Goal: Task Accomplishment & Management: Use online tool/utility

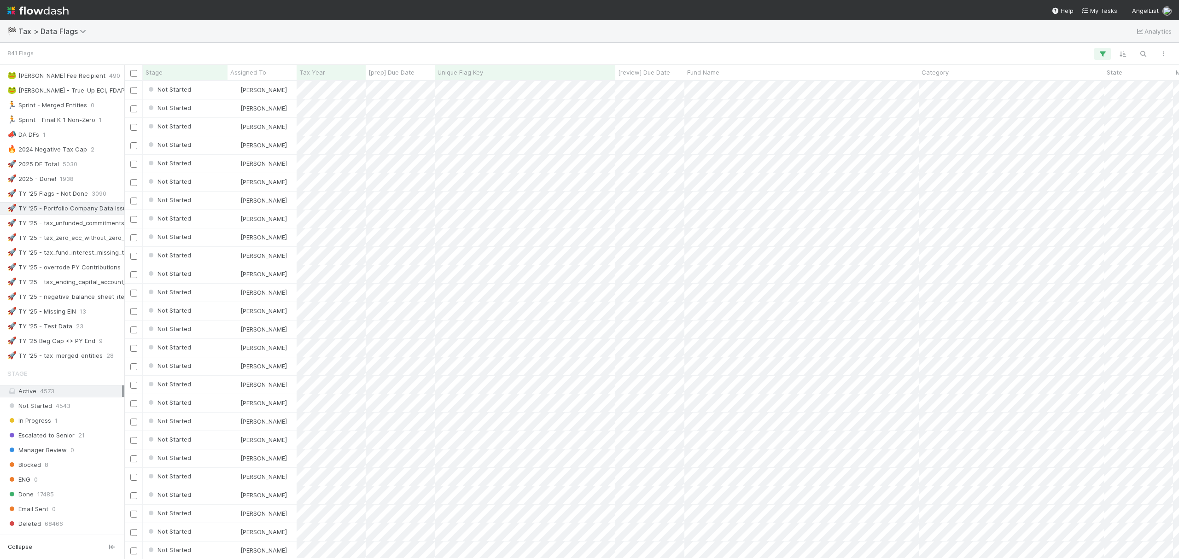
scroll to position [307, 0]
click at [1146, 62] on div "841 Flags" at bounding box center [589, 54] width 1179 height 22
click at [1146, 54] on icon "button" at bounding box center [1143, 54] width 9 height 8
paste input "Tax type is unknown and needs to be updated"
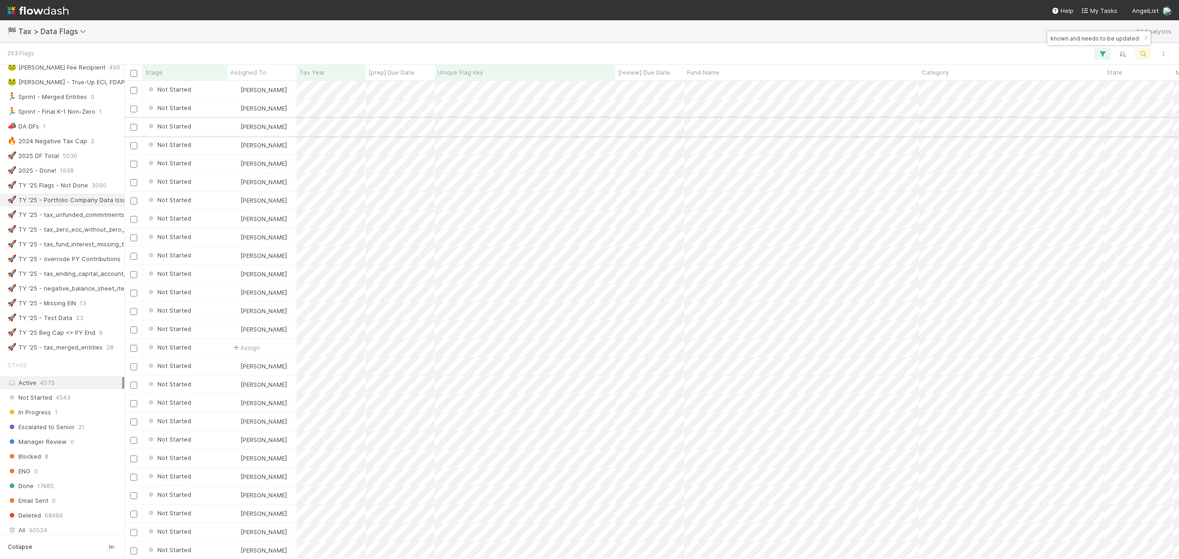
type input "Tax type is unknown and needs to be updated"
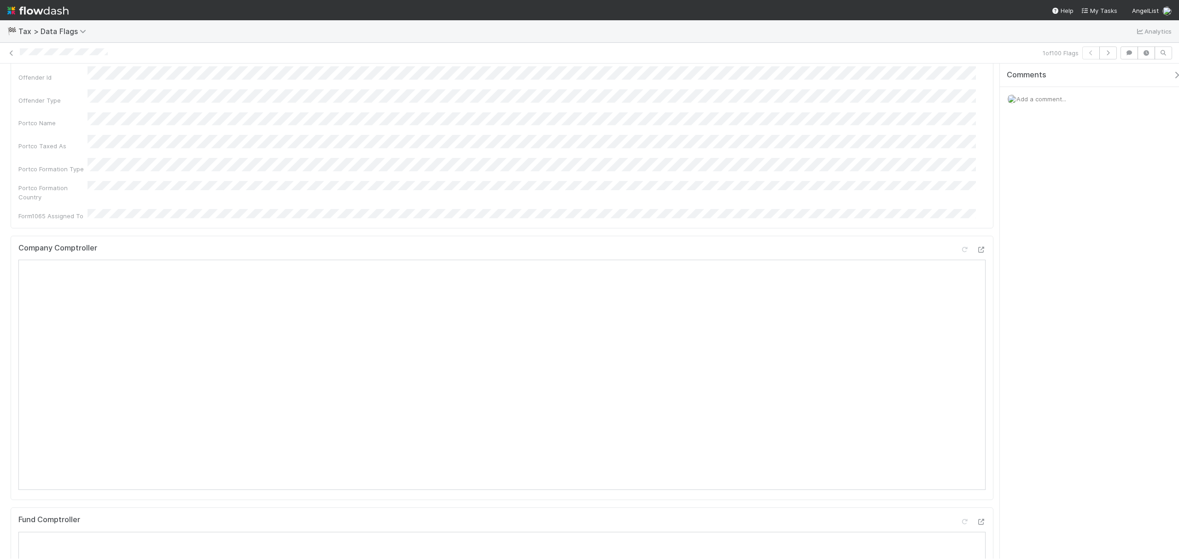
scroll to position [61, 0]
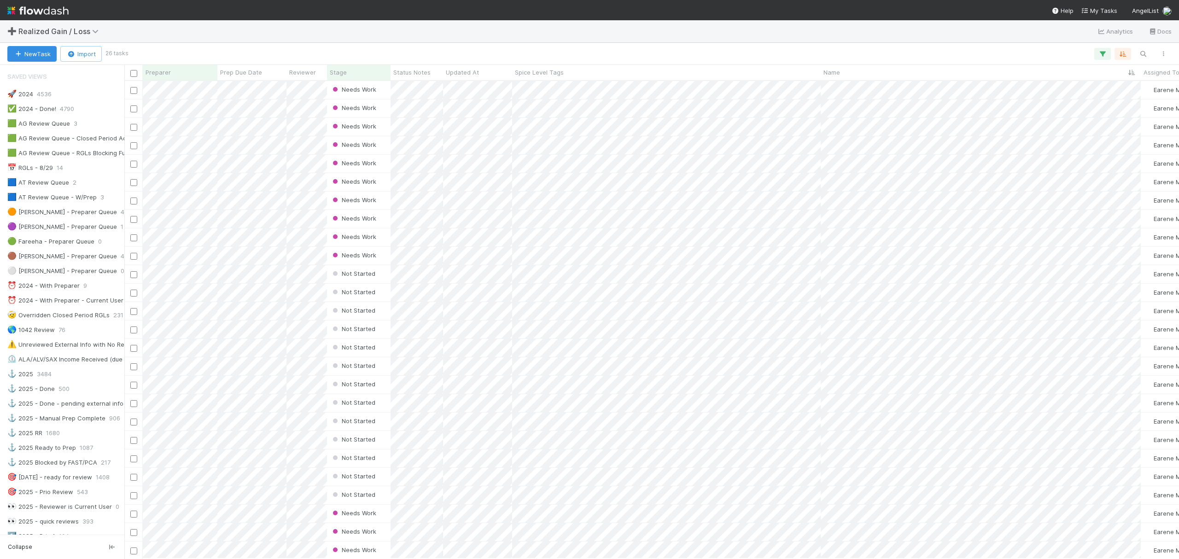
scroll to position [430, 0]
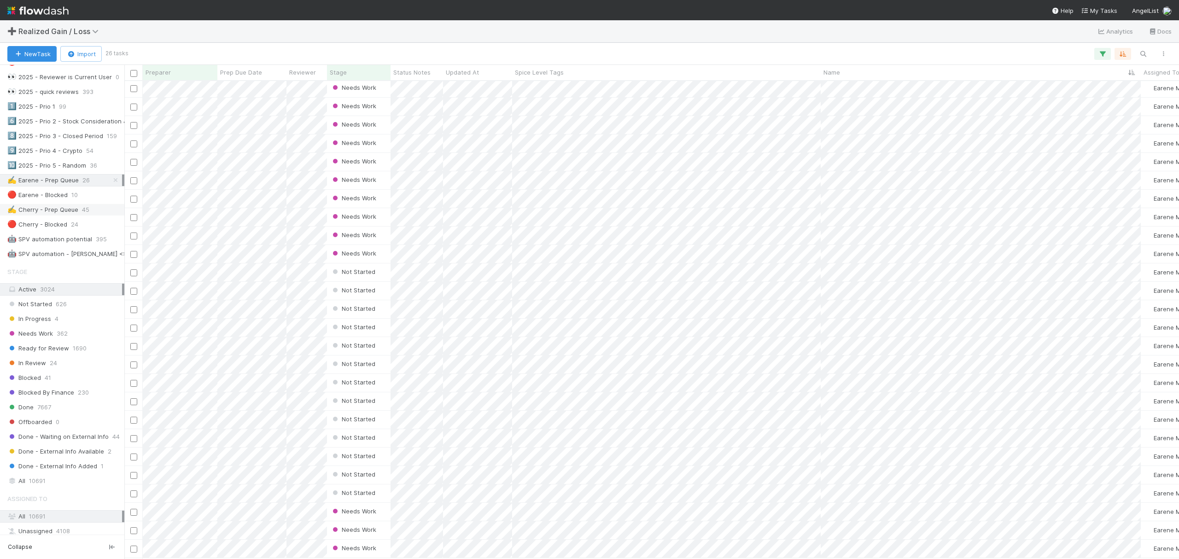
click at [76, 216] on div "✍️ Cherry - Prep Queue" at bounding box center [42, 210] width 71 height 12
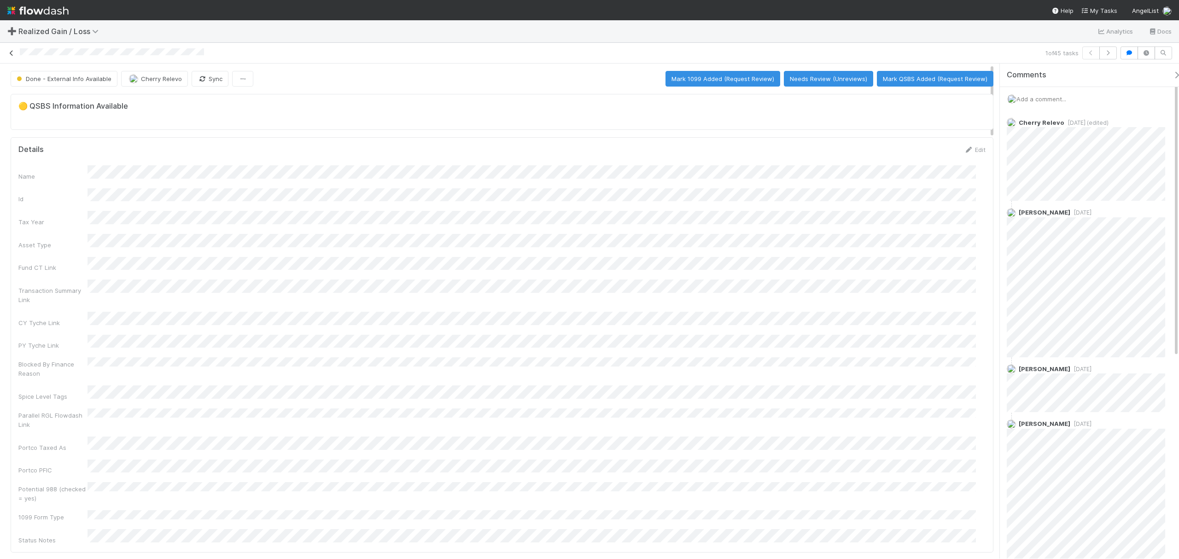
click at [15, 52] on icon at bounding box center [11, 53] width 9 height 6
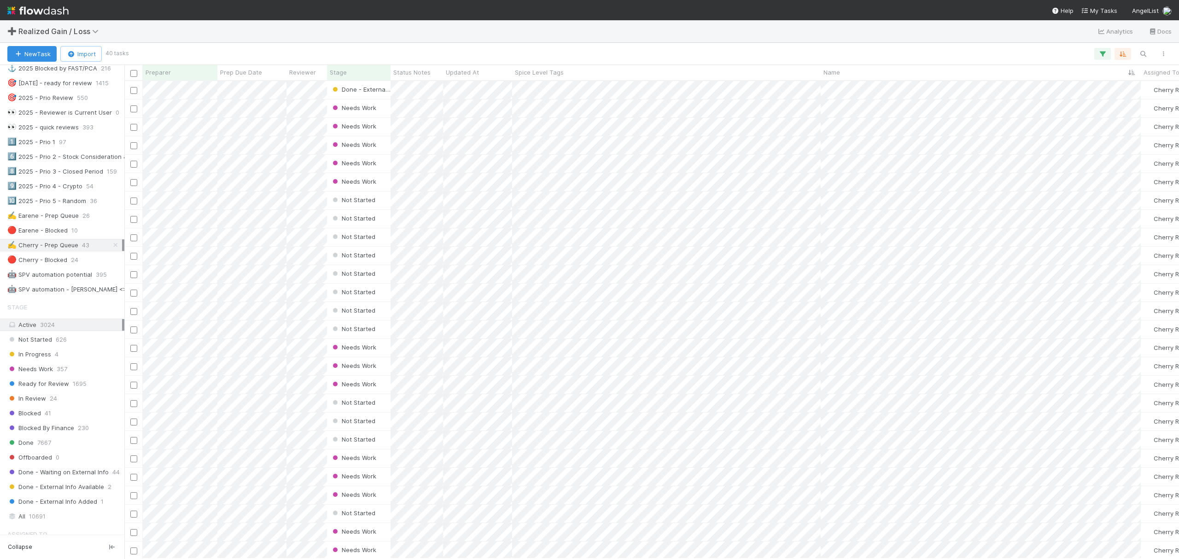
scroll to position [371, 0]
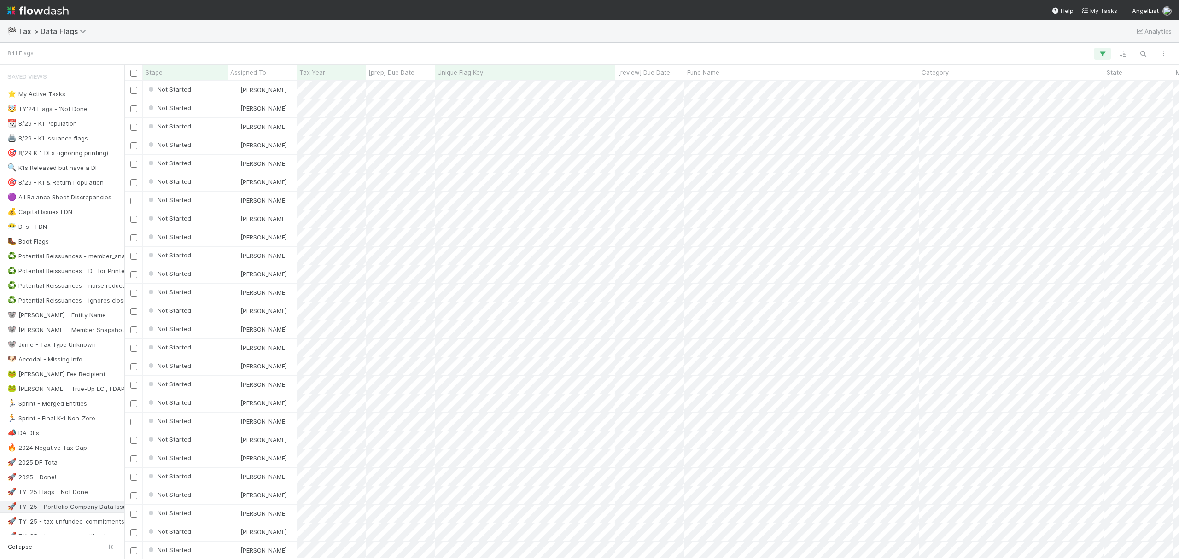
scroll to position [468, 1045]
click at [1136, 52] on button "button" at bounding box center [1143, 54] width 17 height 12
type input "Salduu LLC"
click at [1080, 41] on input at bounding box center [1095, 38] width 92 height 11
paste input "Tax type is unknown and needs to be updated"
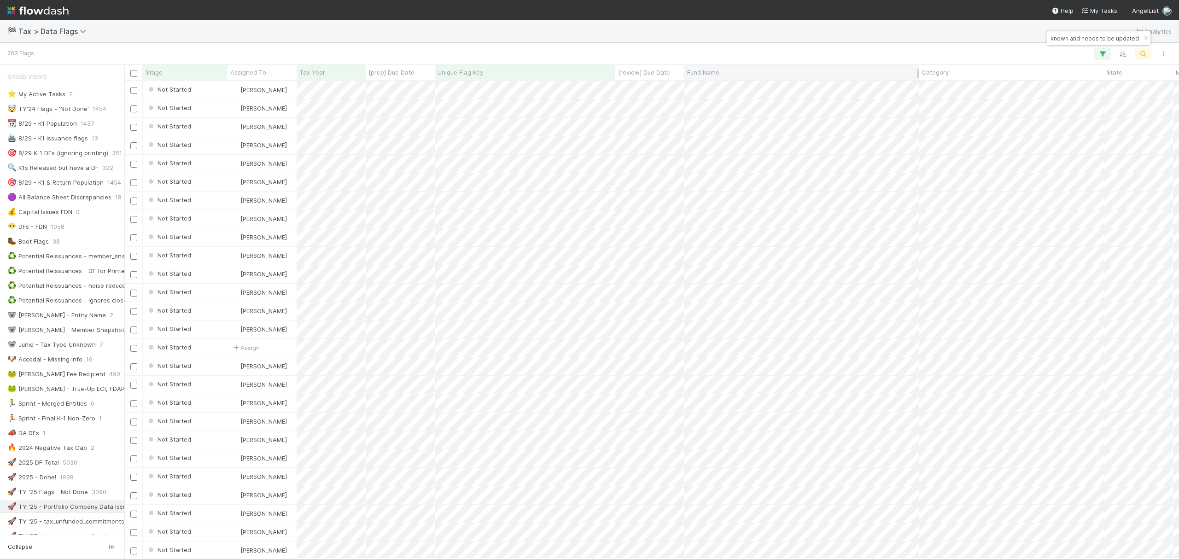
type input "Tax type is unknown and needs to be updated"
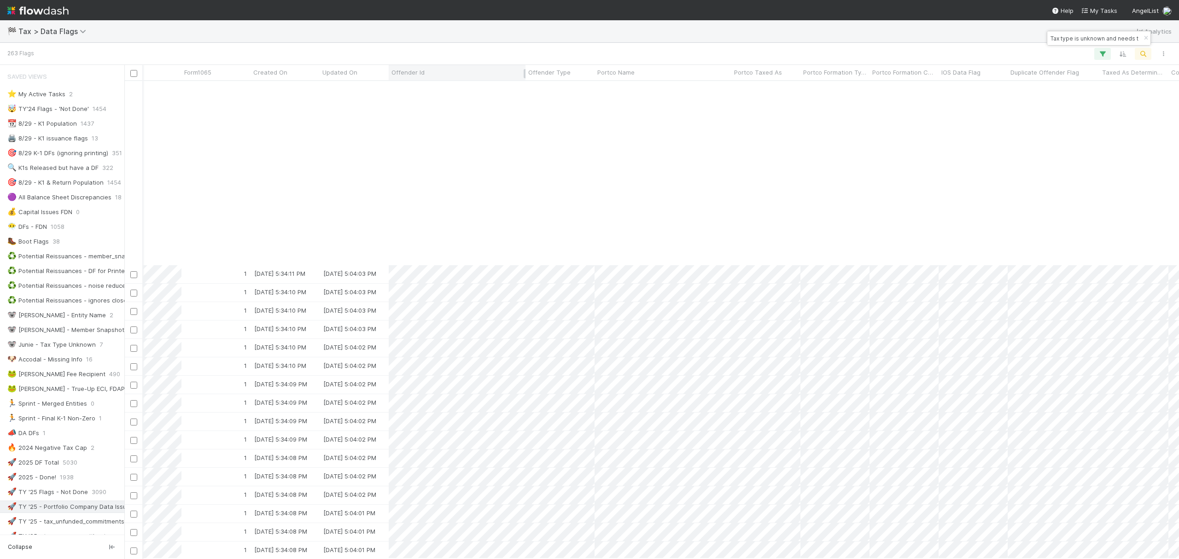
scroll to position [245, 1945]
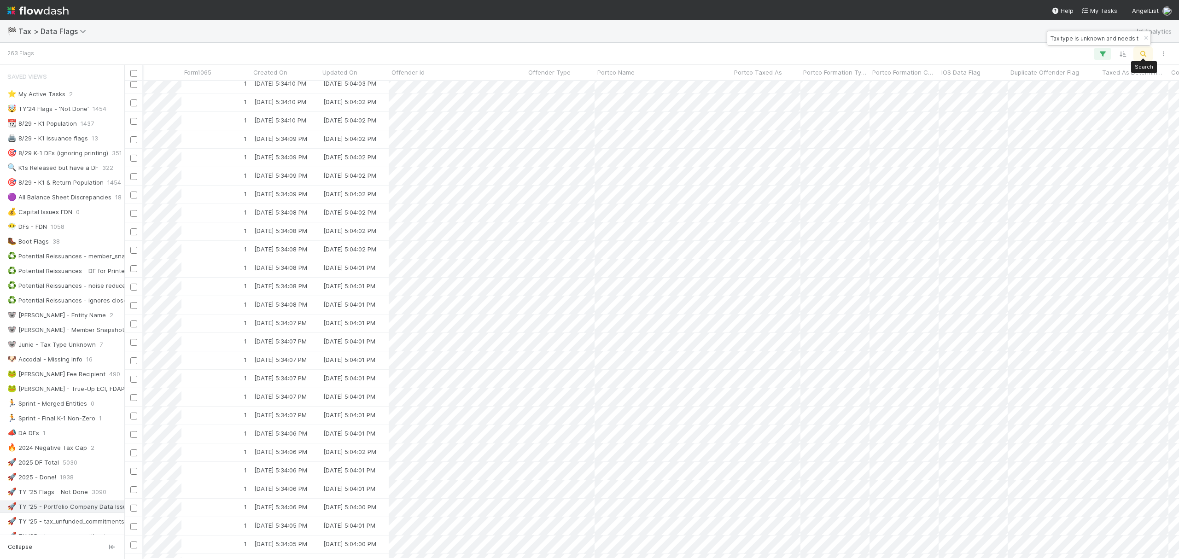
click at [1142, 54] on icon "button" at bounding box center [1143, 54] width 9 height 8
click at [1080, 41] on input "Tax type is unknown and needs to be updated" at bounding box center [1095, 38] width 92 height 11
paste input "Missing CFC/PFIC status"
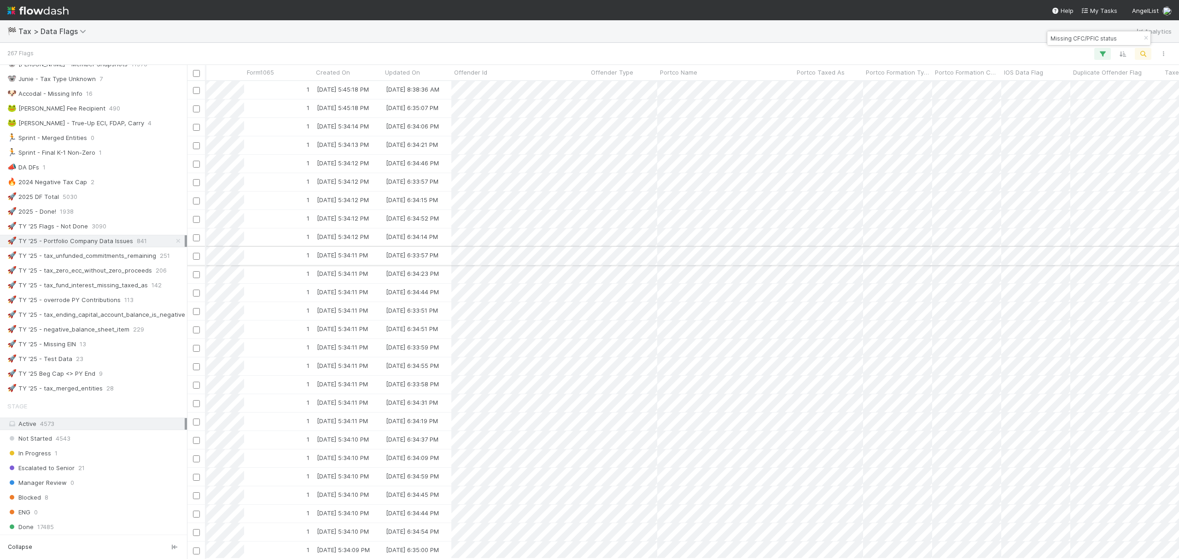
scroll to position [10, 9]
drag, startPoint x: 124, startPoint y: 259, endPoint x: 187, endPoint y: 263, distance: 62.8
click at [187, 263] on div at bounding box center [187, 312] width 0 height 494
click at [1127, 52] on button "button" at bounding box center [1123, 54] width 17 height 12
click at [1137, 52] on div "Sort by" at bounding box center [589, 279] width 1179 height 559
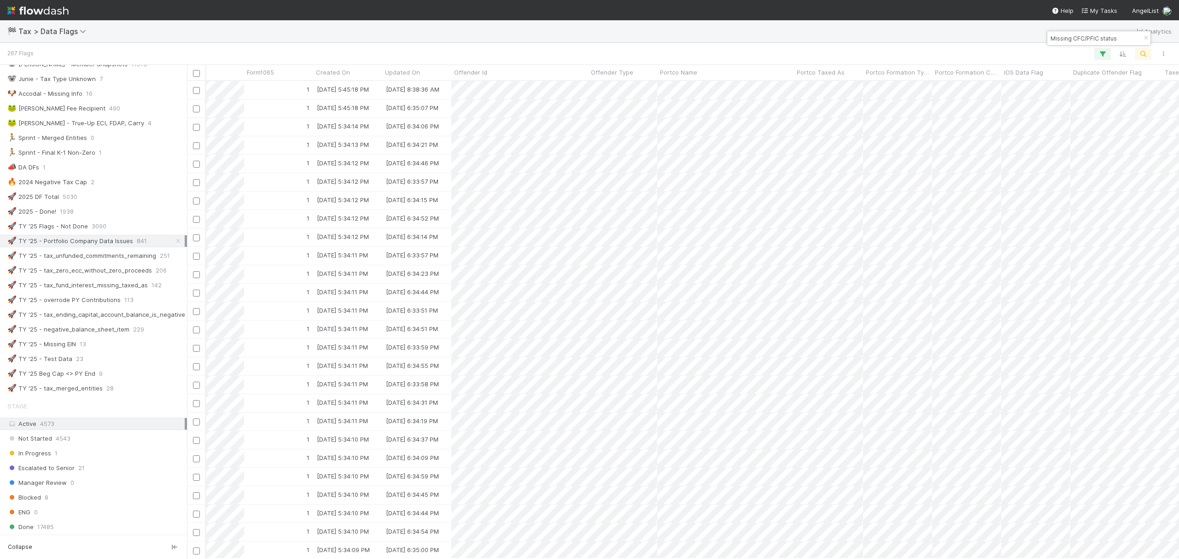
click at [1124, 41] on input "Missing CFC/PFIC status" at bounding box center [1095, 38] width 92 height 11
paste input "Incorporation type for company is CORPORATION, but entity name suggests LLC"
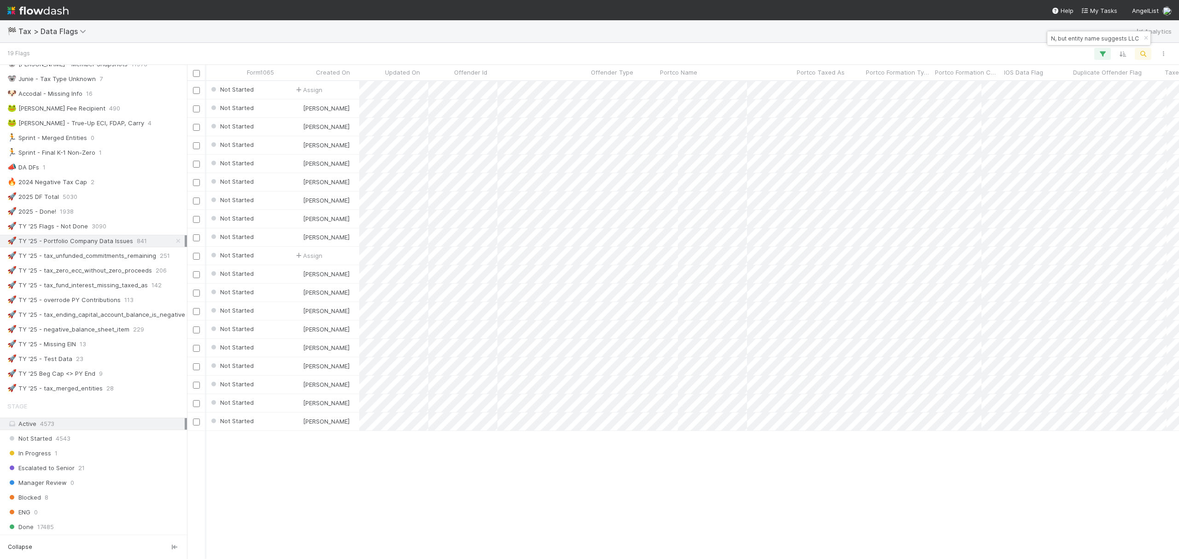
scroll to position [468, 982]
type input "Incorporation type for company is CORPORATION, but entity name suggests LLC"
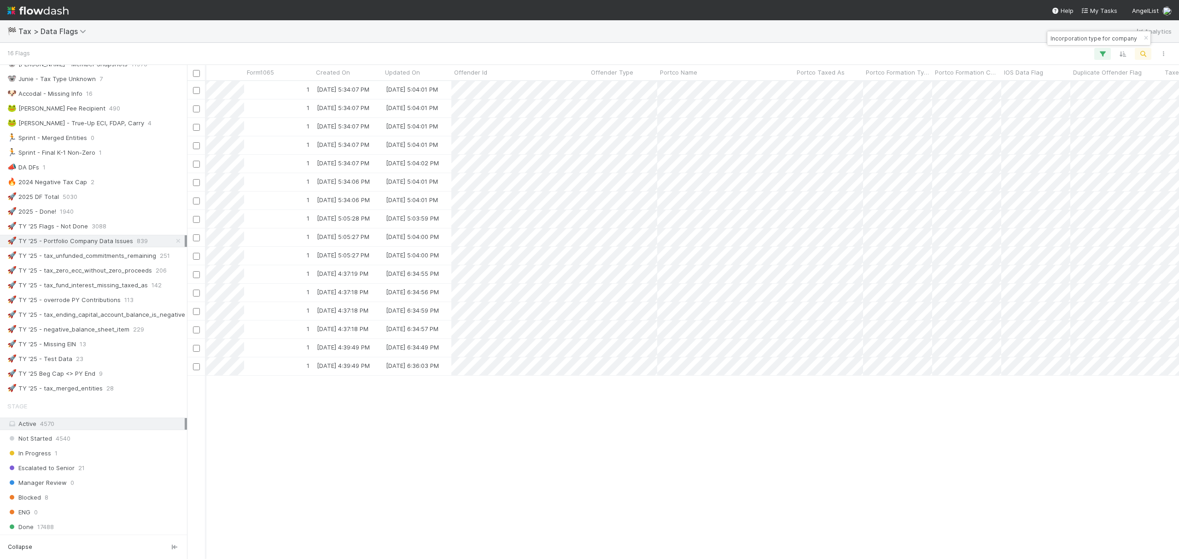
click at [524, 425] on div "Not Started Assign 1 8/30/25, 5:34:07 PM 8/31/25, 5:04:01 PM 0 0 0 0 0 Not Star…" at bounding box center [683, 319] width 992 height 477
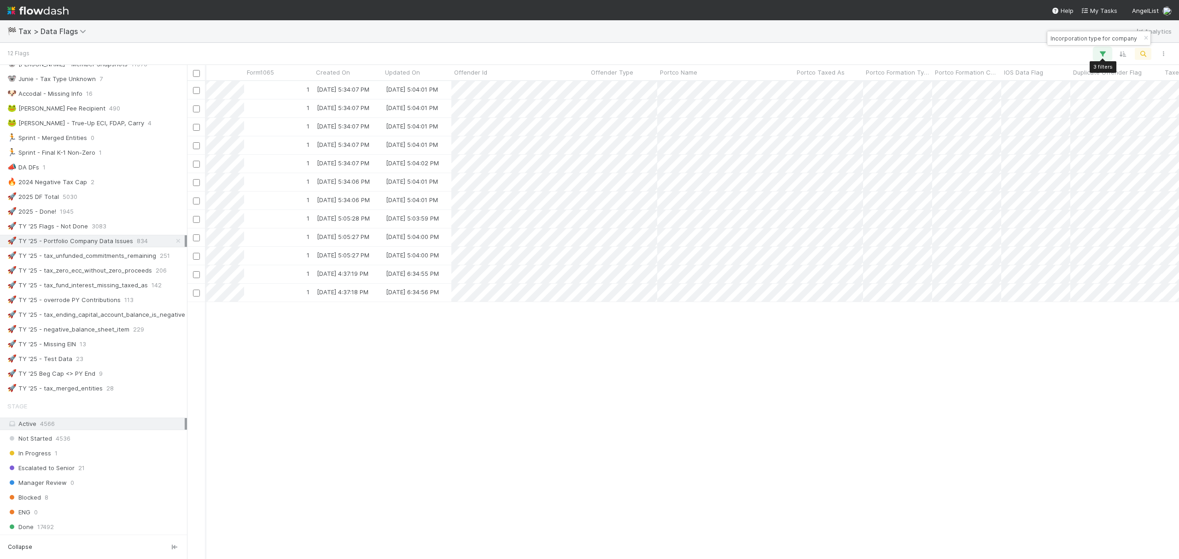
click at [1106, 50] on icon "button" at bounding box center [1102, 54] width 9 height 8
click at [1104, 39] on div "Loading..." at bounding box center [589, 279] width 1179 height 559
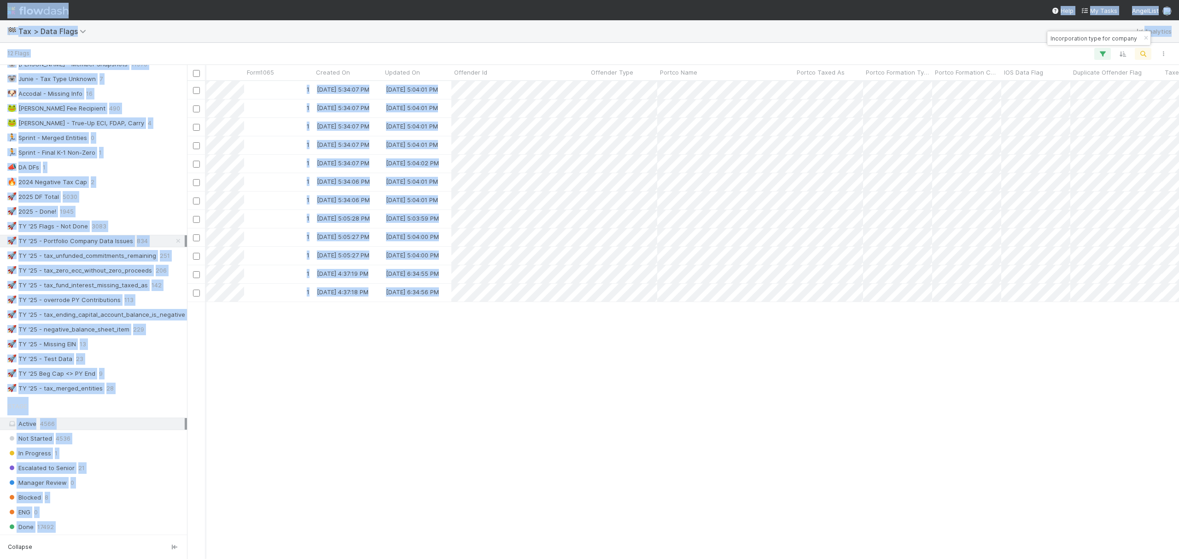
click at [1111, 41] on input "Incorporation type for company is CORPORATION, but entity name suggests LLC" at bounding box center [1095, 38] width 92 height 11
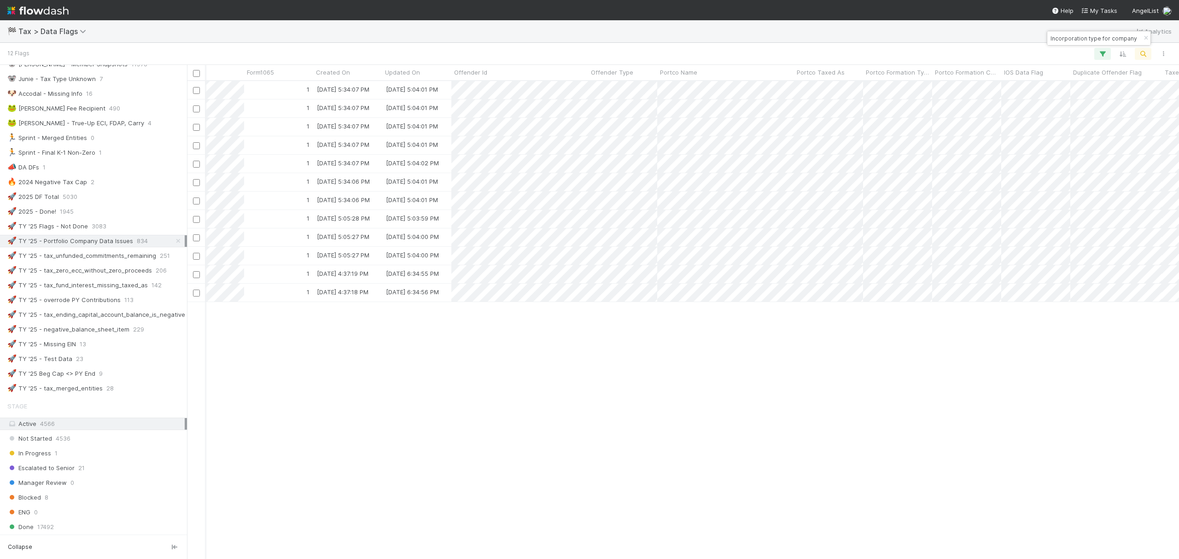
paste input "FOREIGN_ENTITY, but entity name suggests CORPORATION"
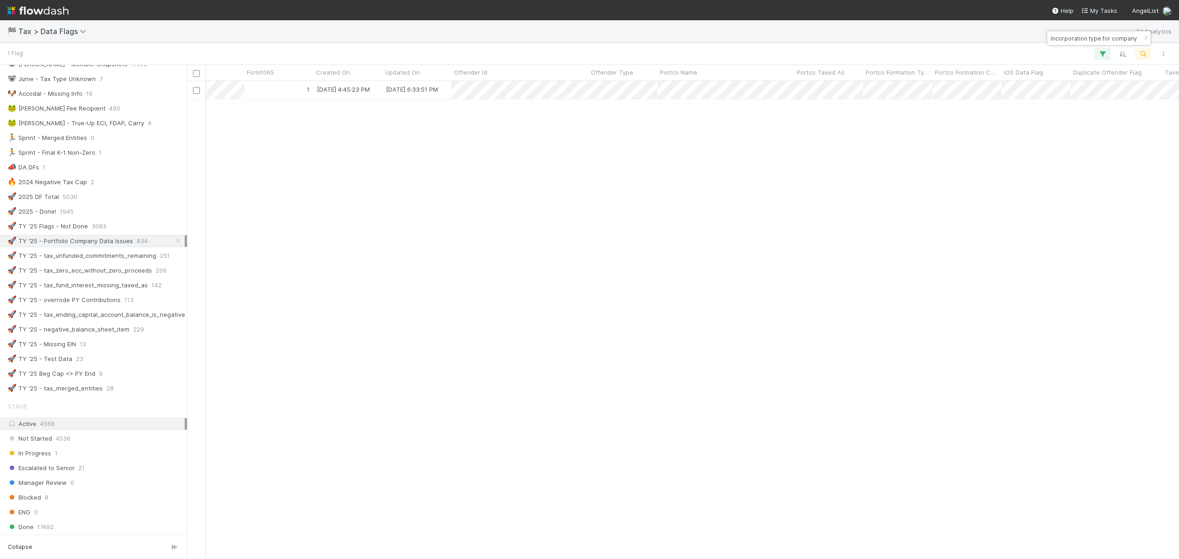
click at [1109, 41] on input "Incorporation type for company is FOREIGN_ENTITY, but entity name suggests CORP…" at bounding box center [1095, 38] width 92 height 11
paste input "CORPORATION, but entity name suggests LP"
click at [1076, 41] on input "Incorporation type for company is CORPORATION, but entity name suggests LP" at bounding box center [1095, 38] width 92 height 11
paste input "Missing incorporation country"
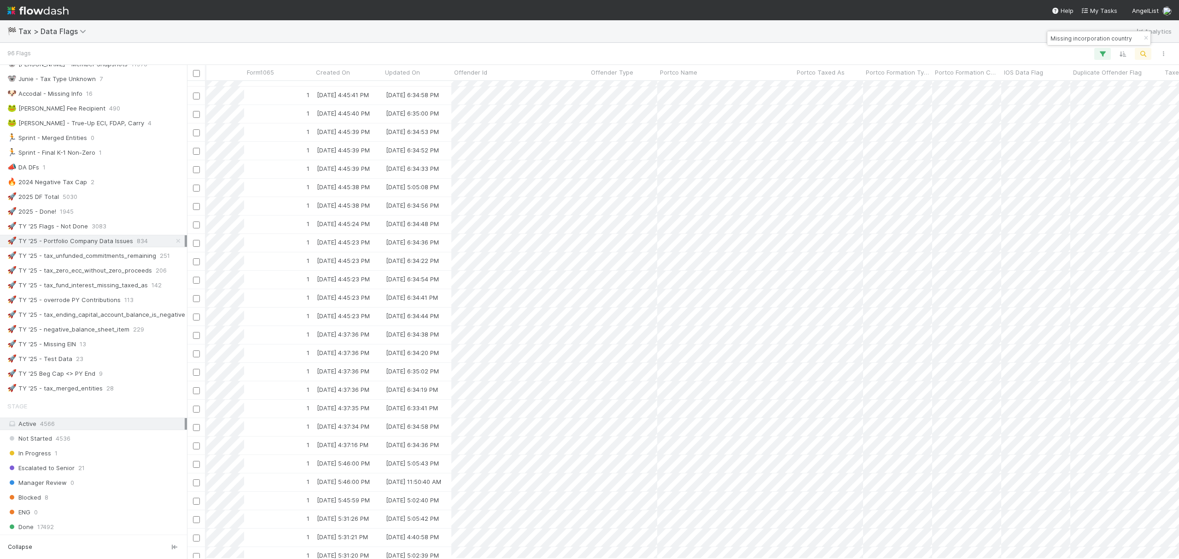
scroll to position [1301, 1945]
type input "Missing incorporation country"
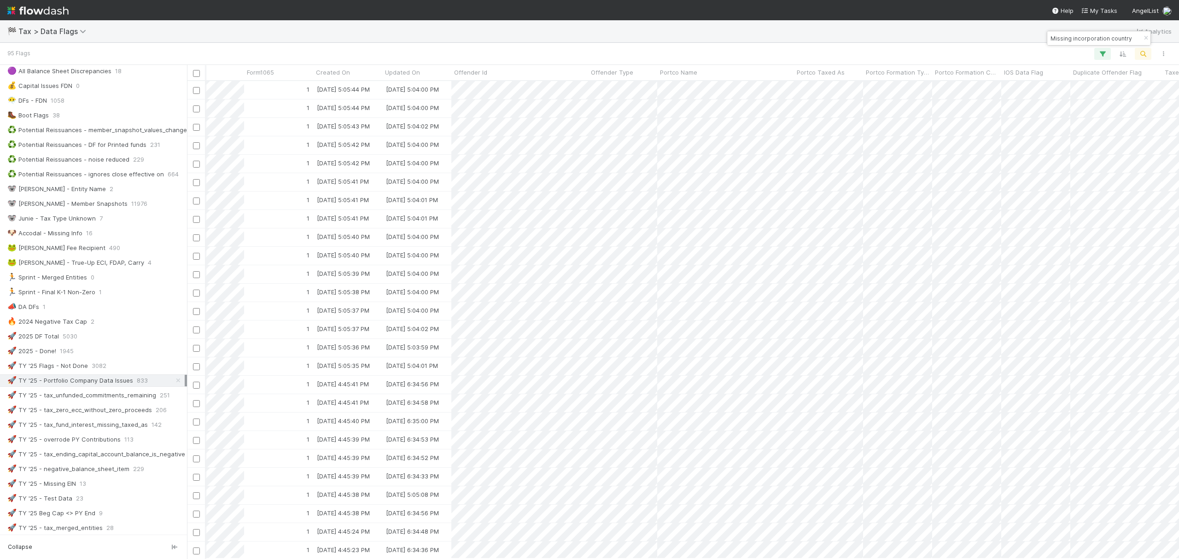
scroll to position [0, 0]
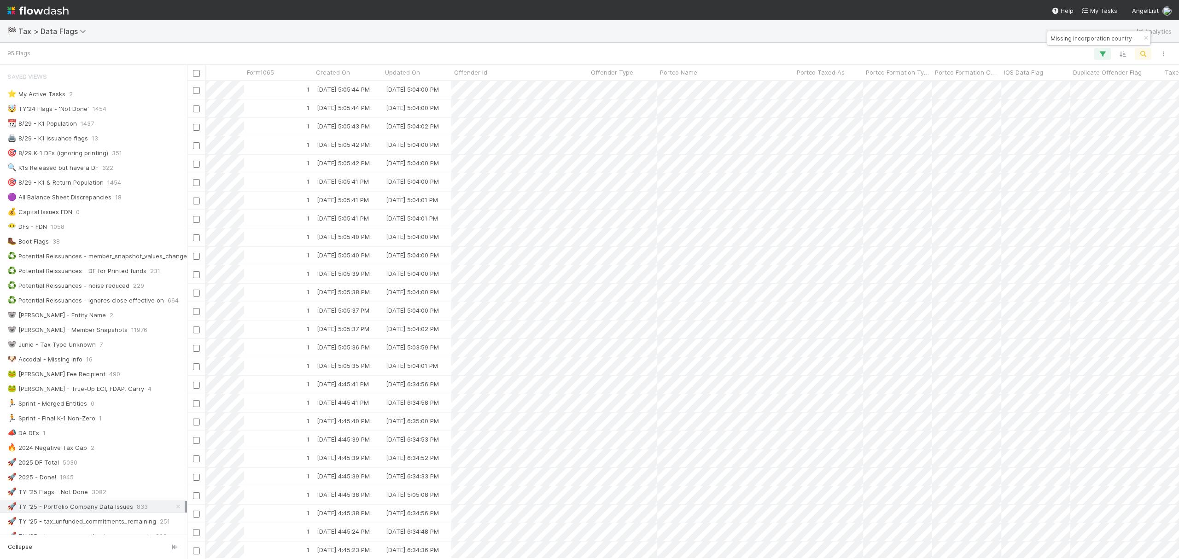
click at [108, 513] on div "🚀 TY '25 - Portfolio Company Data Issues" at bounding box center [70, 507] width 126 height 12
click at [1144, 35] on icon "button" at bounding box center [1145, 38] width 9 height 6
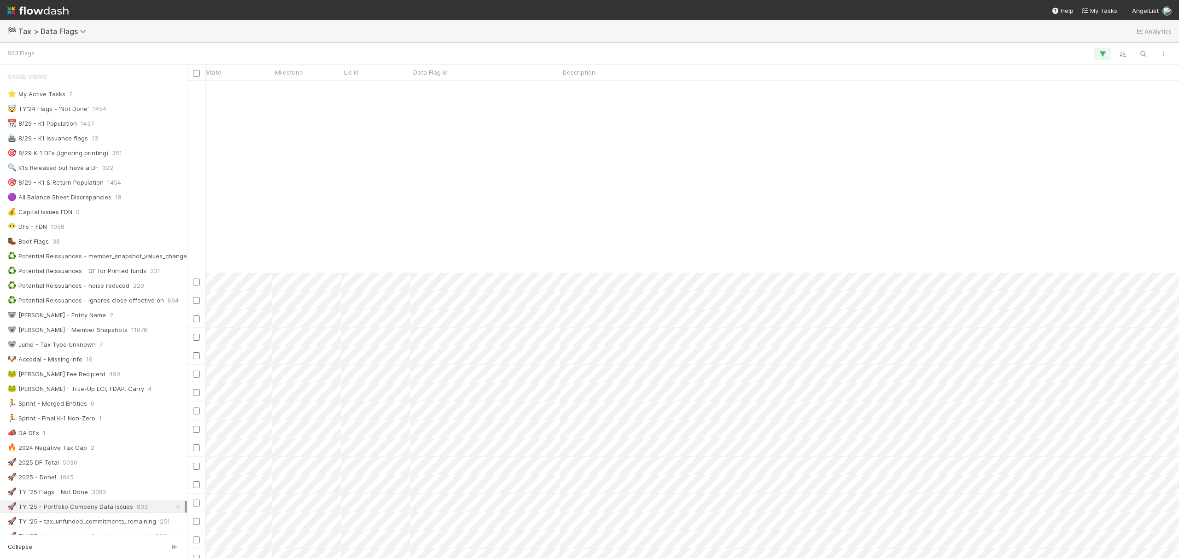
scroll to position [3462, 964]
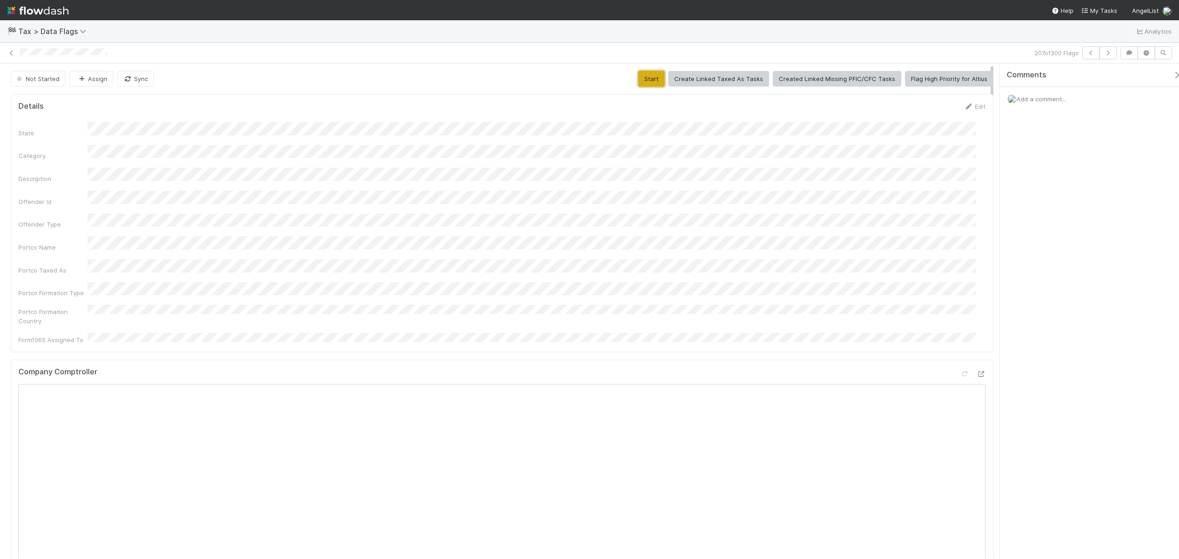
click at [660, 79] on button "Start" at bounding box center [651, 79] width 26 height 16
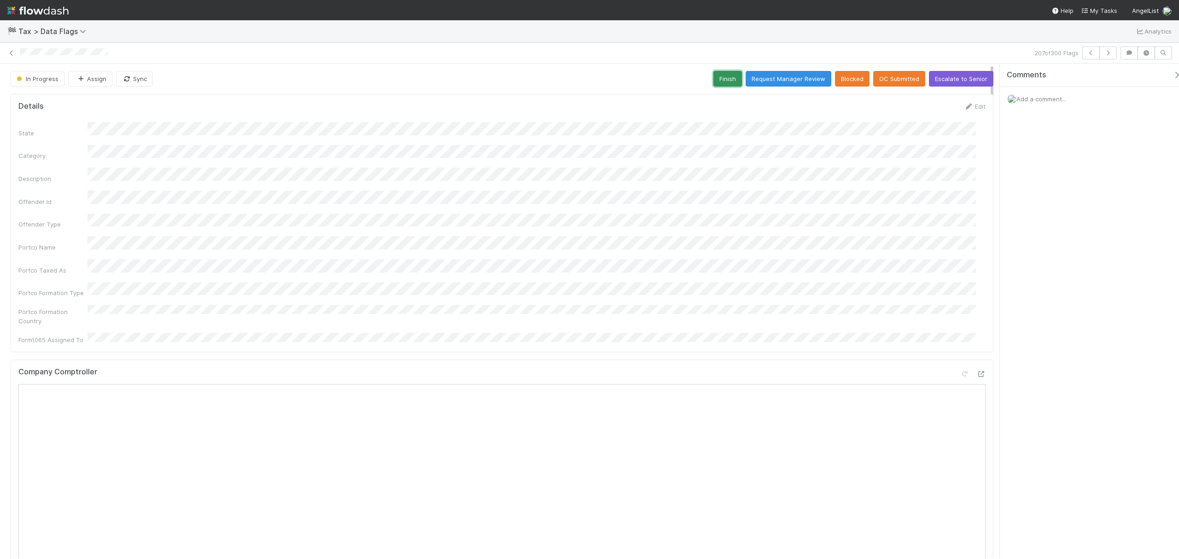
click at [732, 82] on button "Finish" at bounding box center [727, 79] width 29 height 16
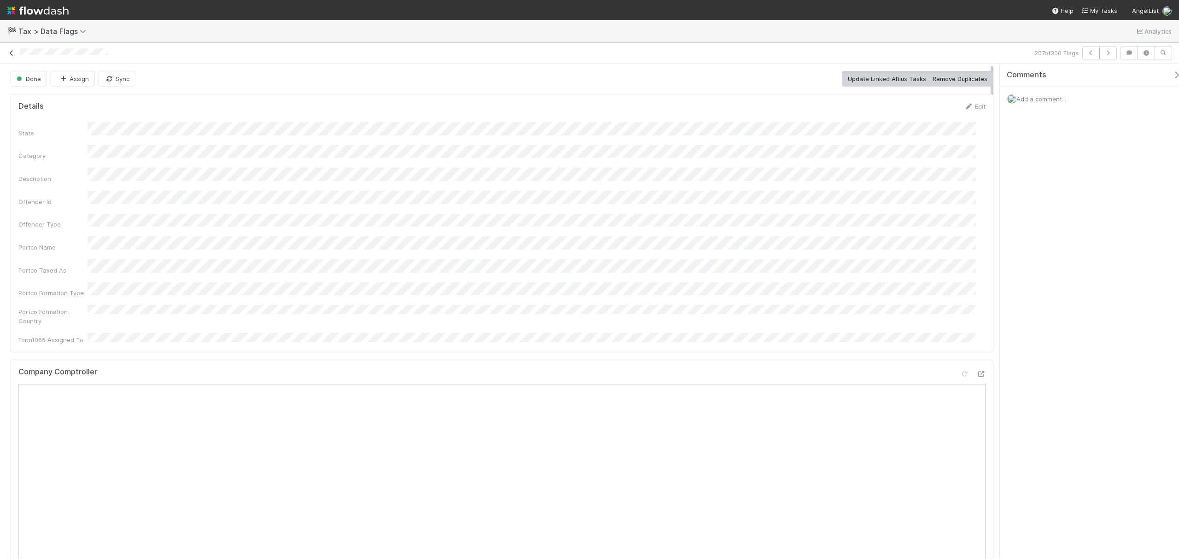
click at [14, 52] on icon at bounding box center [11, 53] width 9 height 6
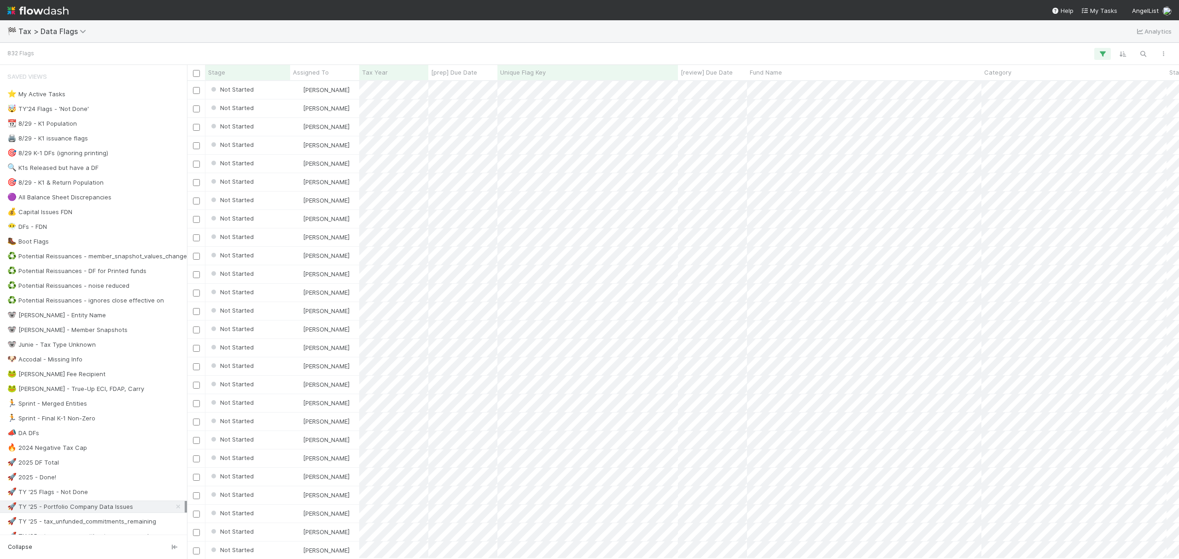
scroll to position [468, 982]
click at [1149, 49] on button "button" at bounding box center [1143, 54] width 17 height 12
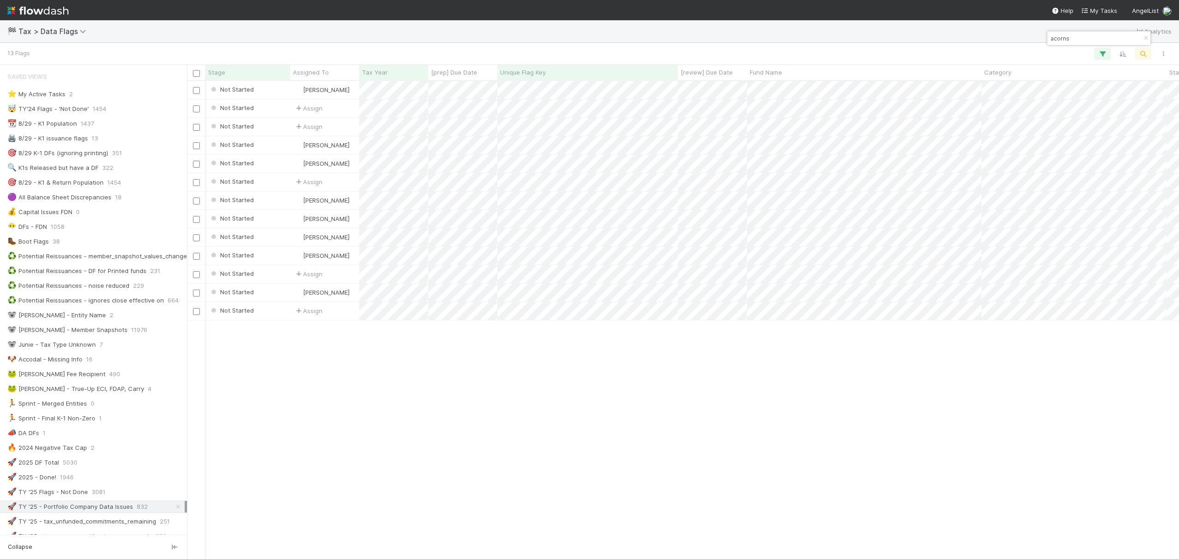
scroll to position [0, 824]
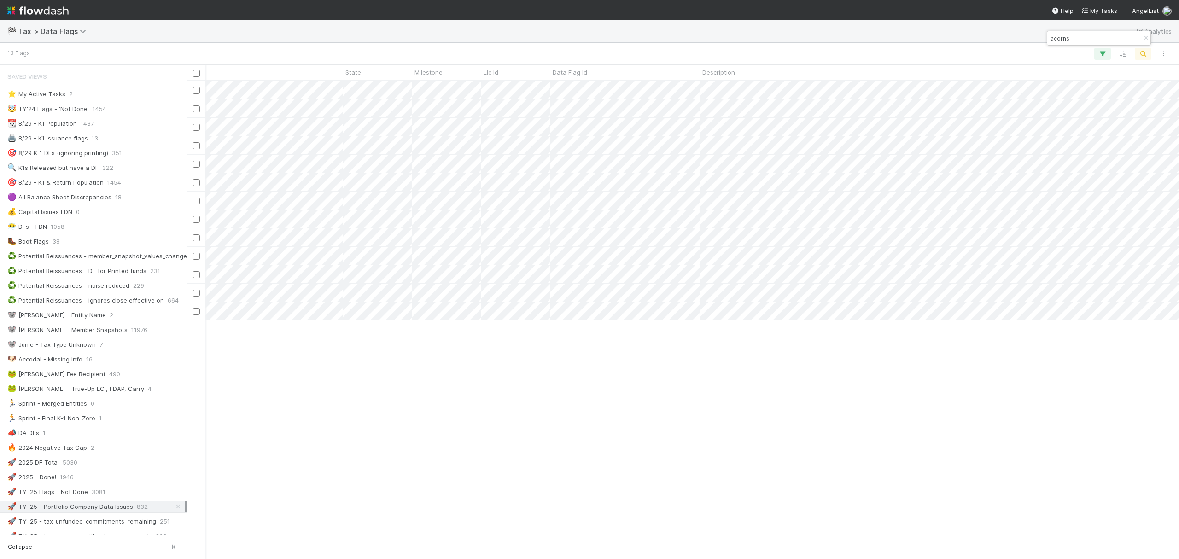
type input "acorns"
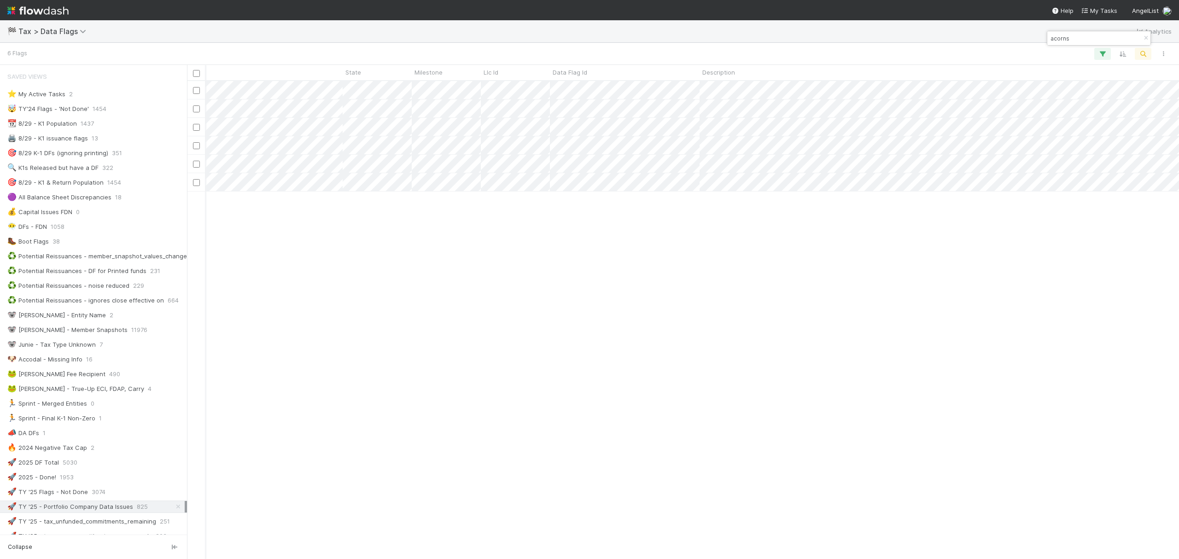
click at [551, 408] on div "Not Started Fareeha Naim 1 8/30/25, 5:34:04 PM 8/31/25, 5:04:00 PM 0 0 0 0 0 No…" at bounding box center [683, 319] width 992 height 477
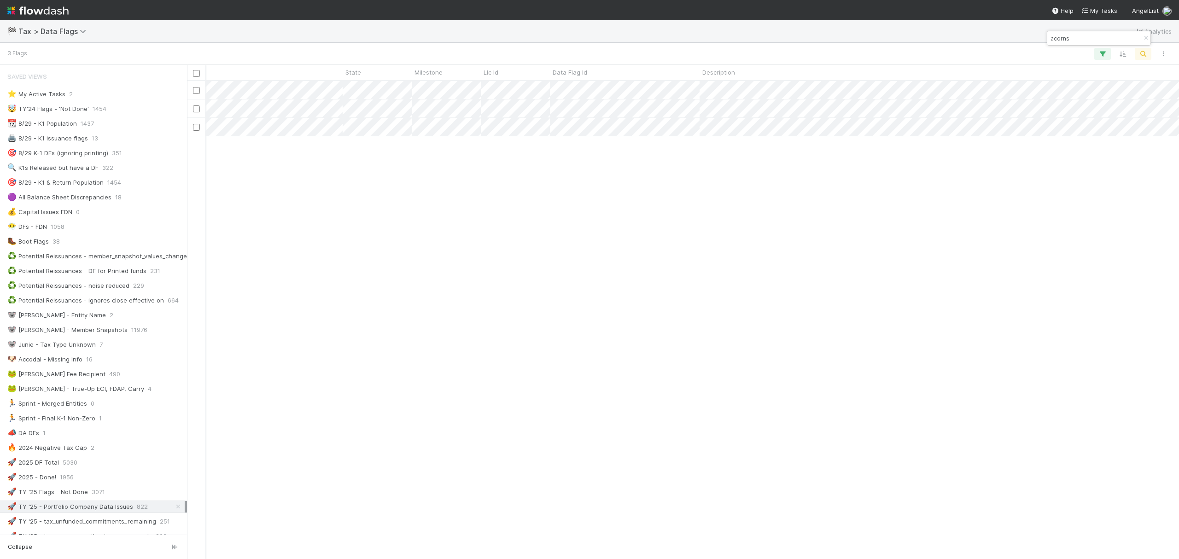
click at [419, 222] on div "Not Started Fareeha Naim 1 8/30/25, 5:05:35 PM 8/31/25, 5:04:01 PM 0 0 0 0 0 No…" at bounding box center [683, 319] width 992 height 477
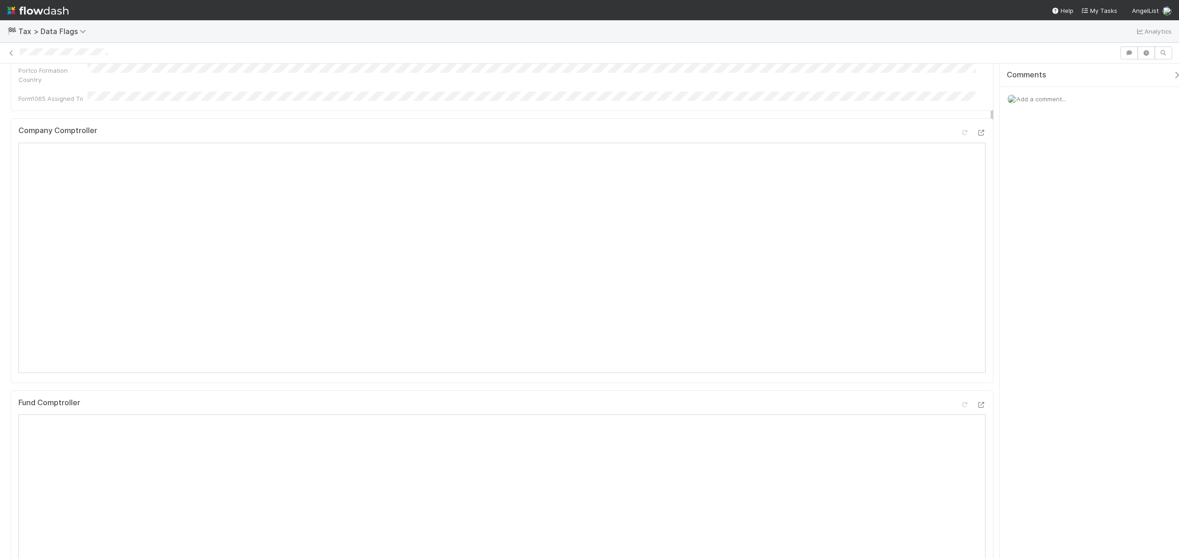
scroll to position [184, 0]
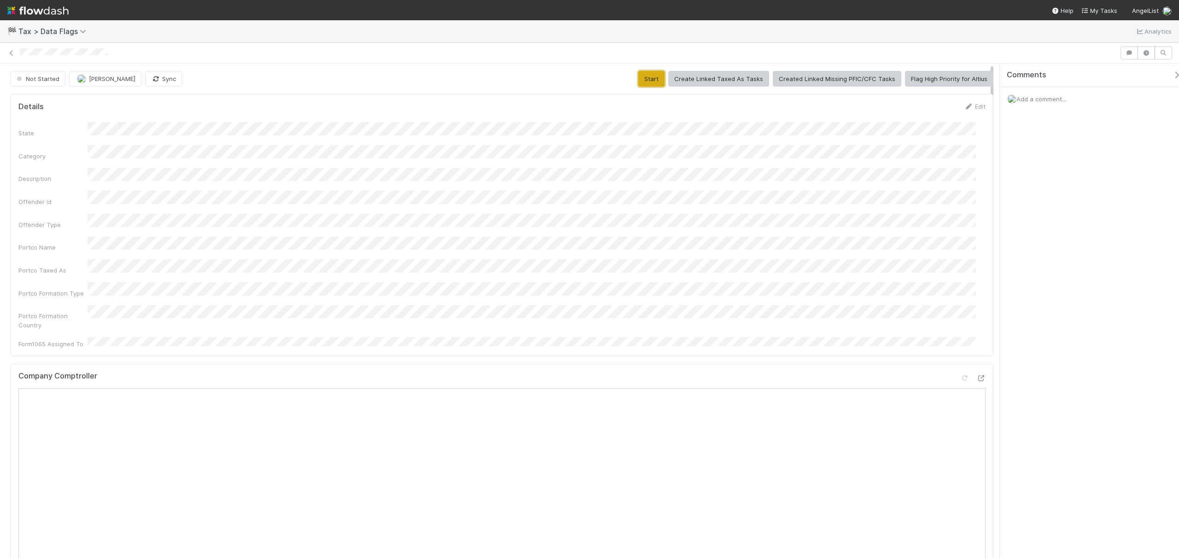
click at [645, 77] on button "Start" at bounding box center [651, 79] width 26 height 16
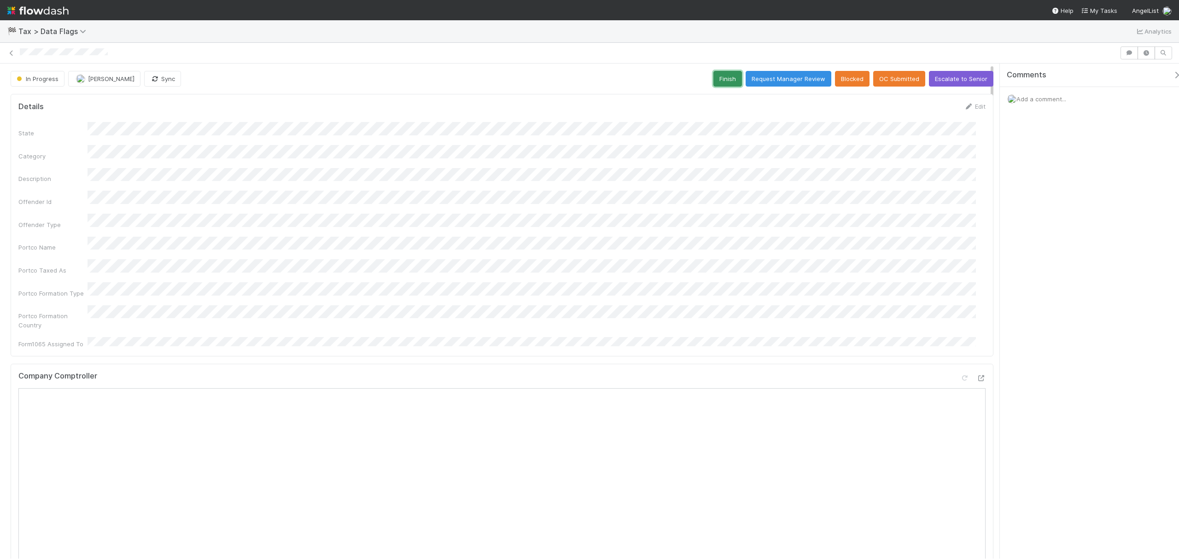
click at [725, 85] on button "Finish" at bounding box center [727, 79] width 29 height 16
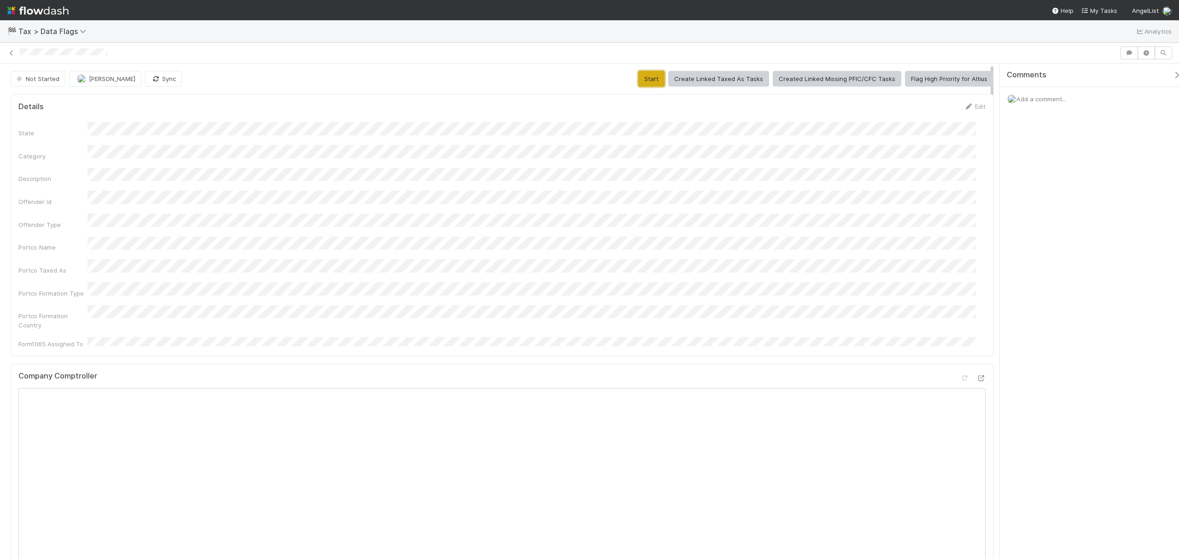
click at [651, 77] on button "Start" at bounding box center [651, 79] width 26 height 16
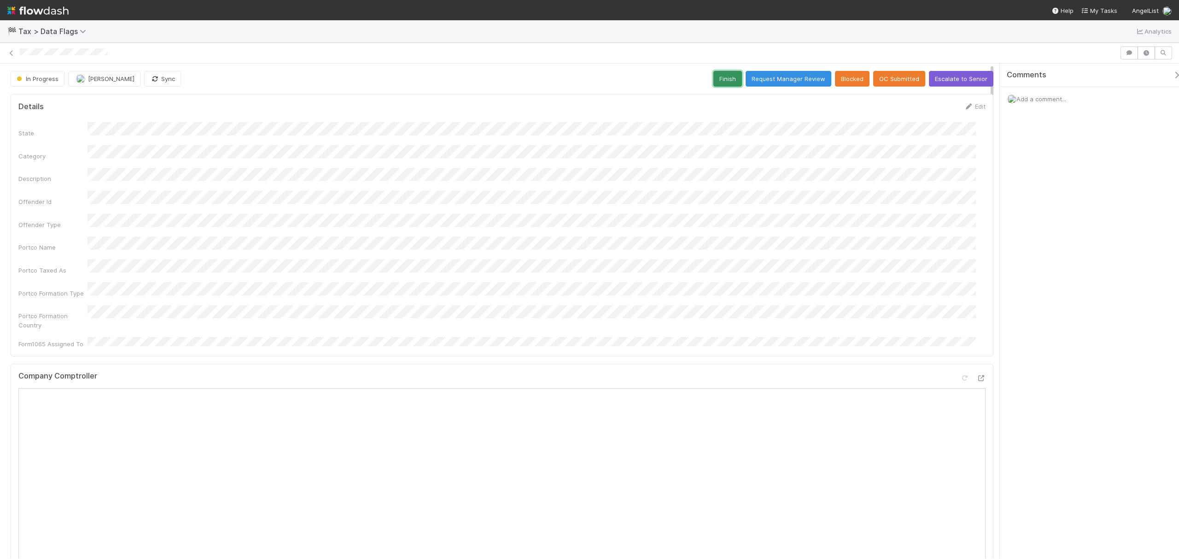
click at [725, 80] on button "Finish" at bounding box center [727, 79] width 29 height 16
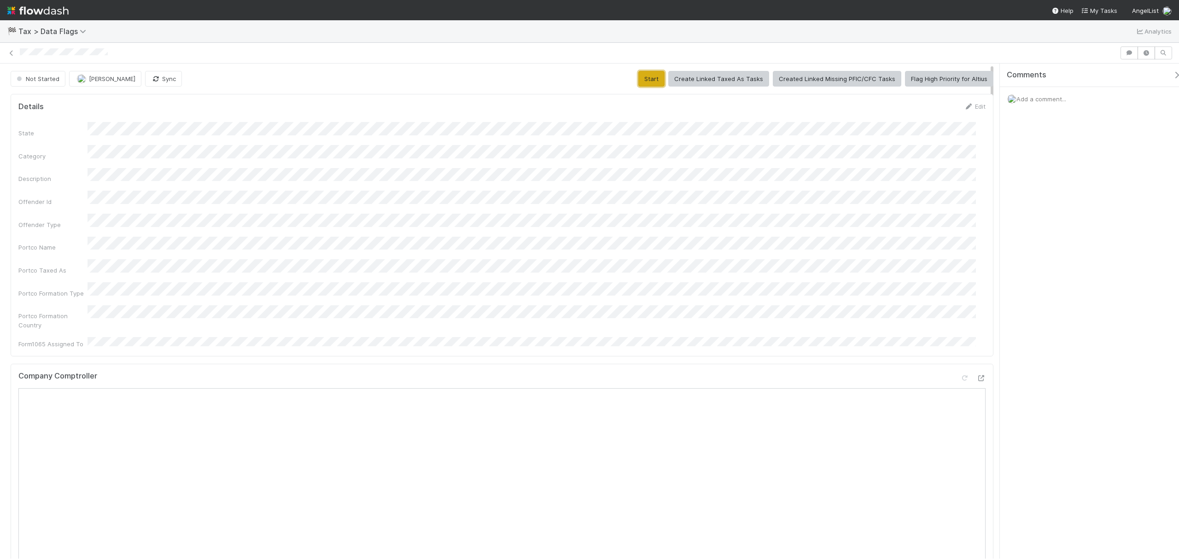
click at [638, 81] on button "Start" at bounding box center [651, 79] width 26 height 16
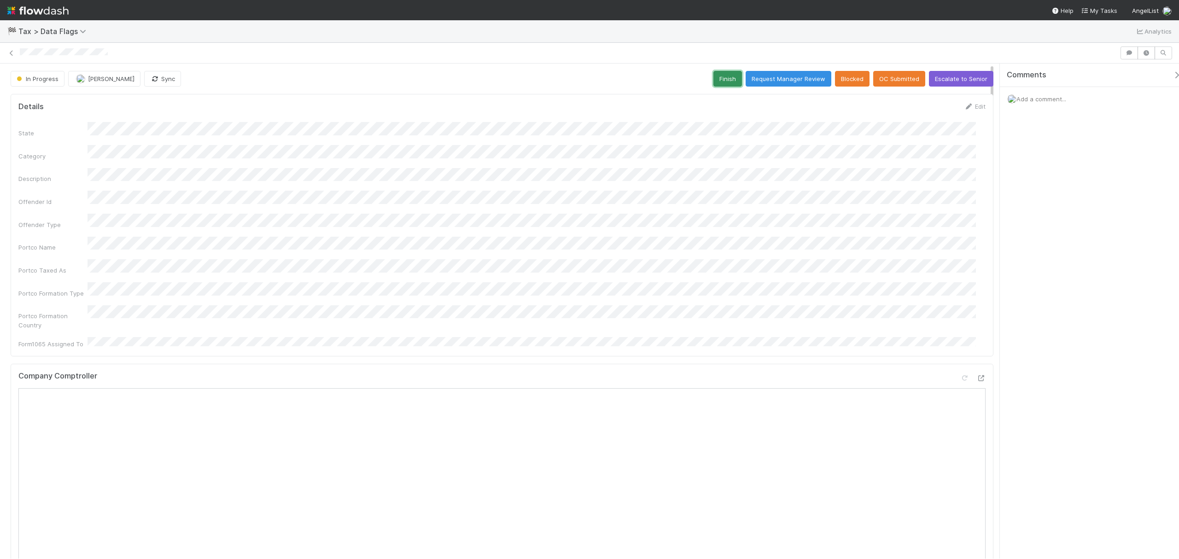
click at [726, 76] on button "Finish" at bounding box center [727, 79] width 29 height 16
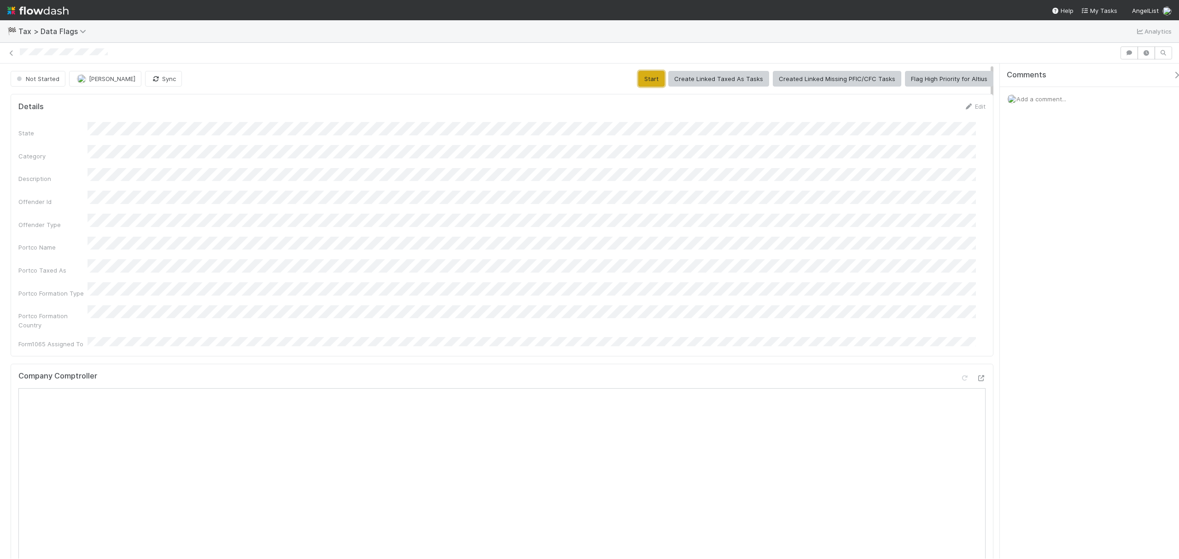
click at [649, 82] on button "Start" at bounding box center [651, 79] width 26 height 16
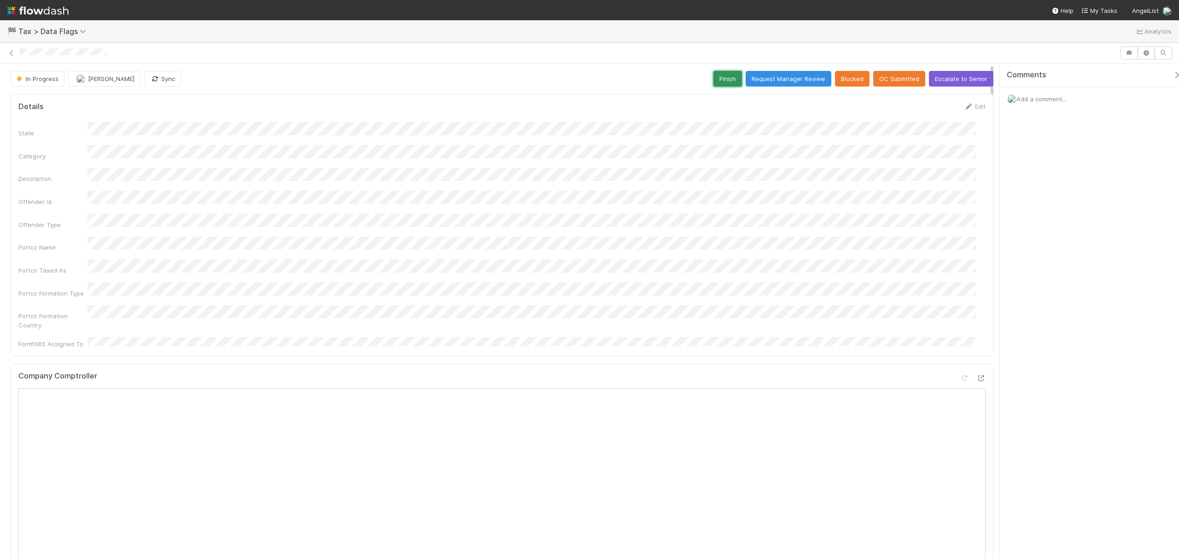
click at [732, 82] on button "Finish" at bounding box center [727, 79] width 29 height 16
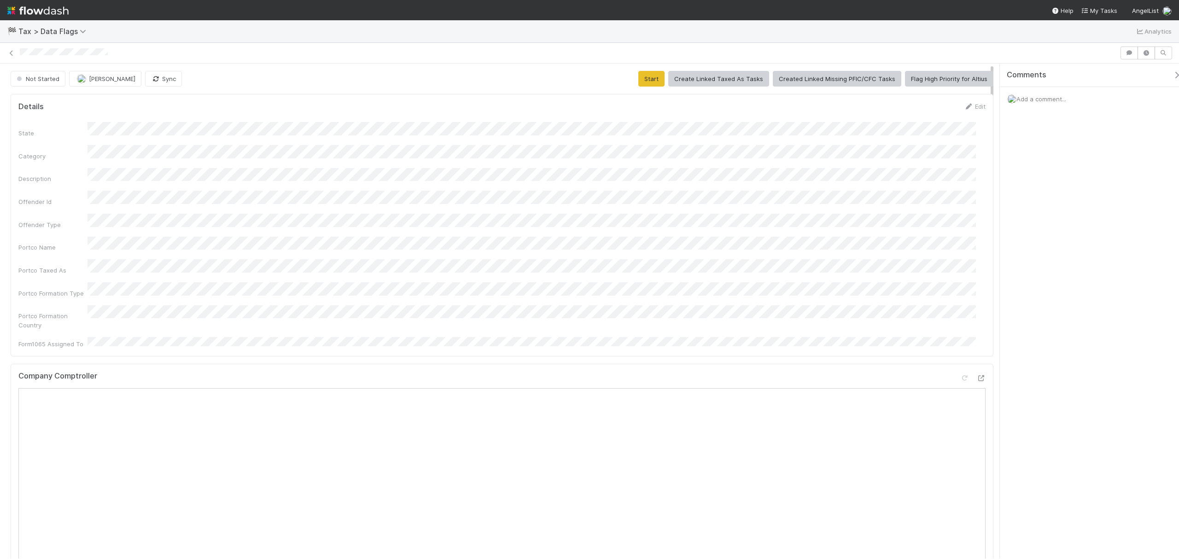
drag, startPoint x: 556, startPoint y: 158, endPoint x: 428, endPoint y: 158, distance: 128.0
click at [429, 158] on div "State Category Description Offender Id Offender Type Portco Name Portco Taxed A…" at bounding box center [501, 235] width 967 height 227
click at [643, 76] on button "Start" at bounding box center [651, 79] width 26 height 16
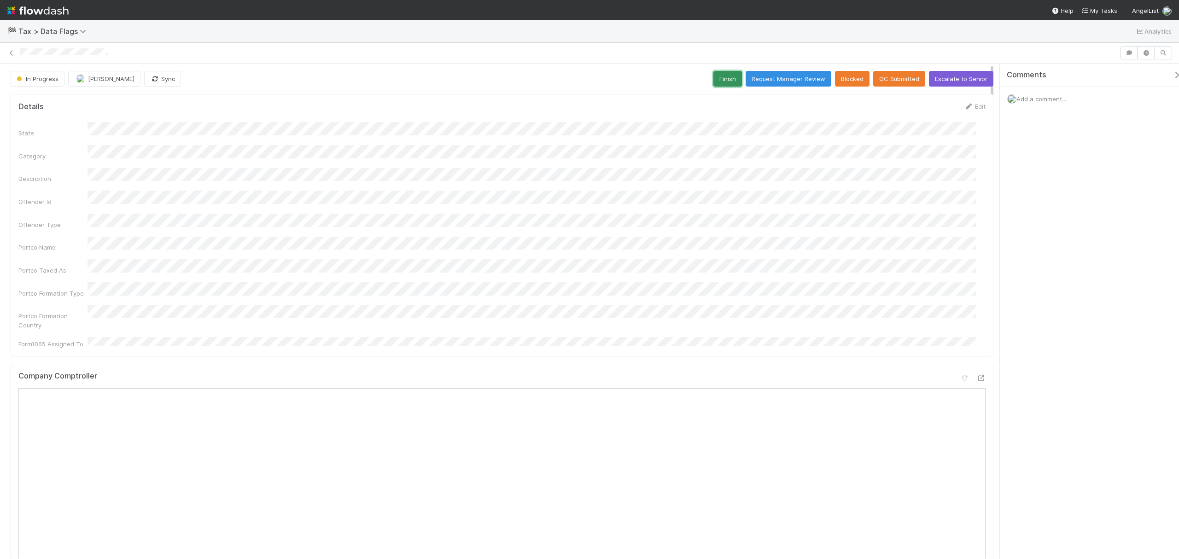
click at [719, 80] on button "Finish" at bounding box center [727, 79] width 29 height 16
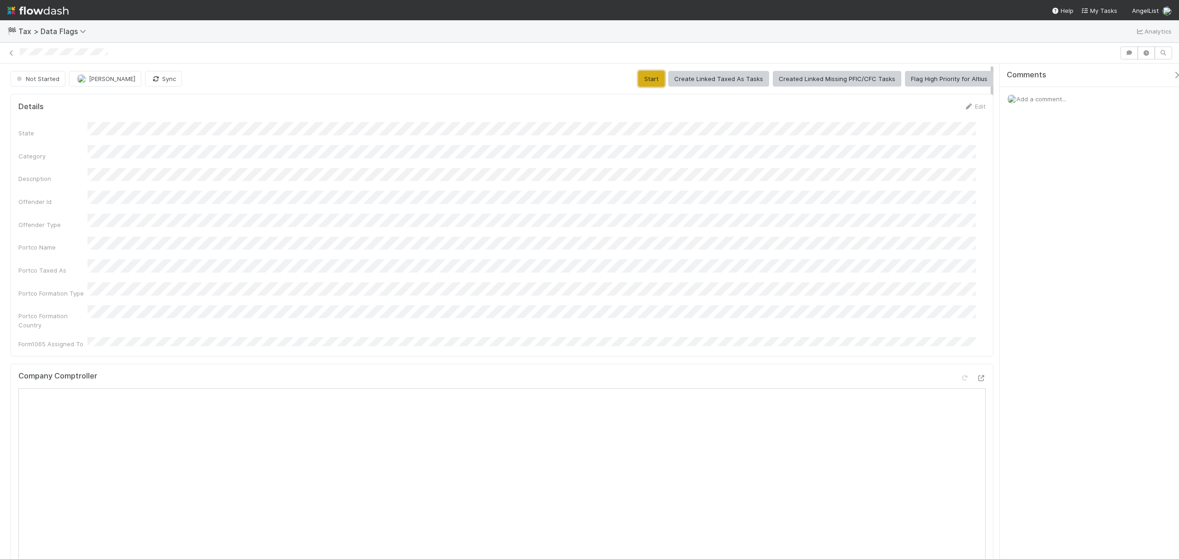
click at [645, 83] on button "Start" at bounding box center [651, 79] width 26 height 16
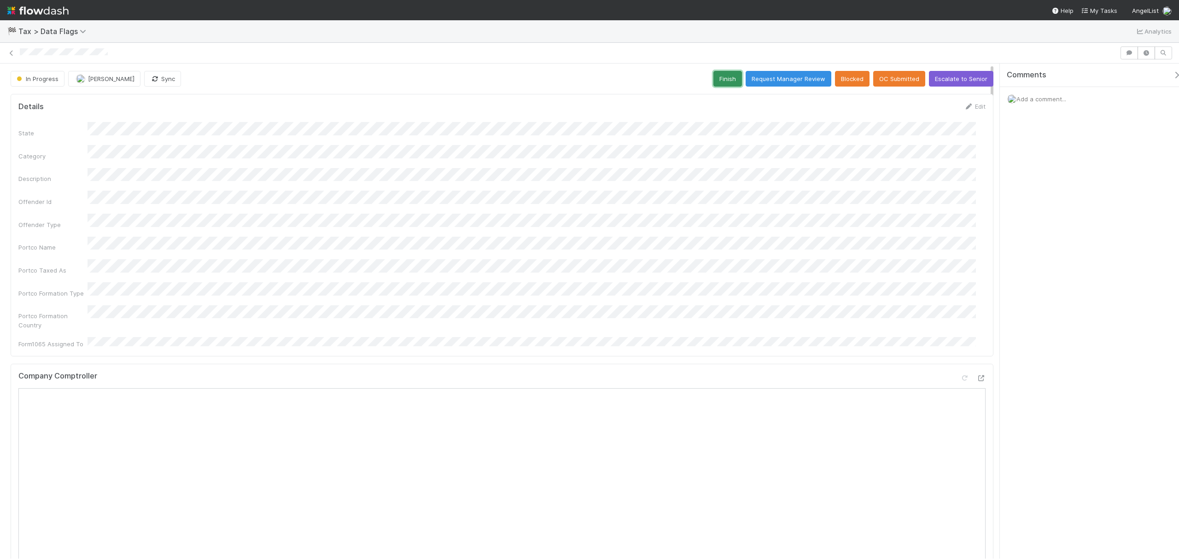
click at [720, 81] on button "Finish" at bounding box center [727, 79] width 29 height 16
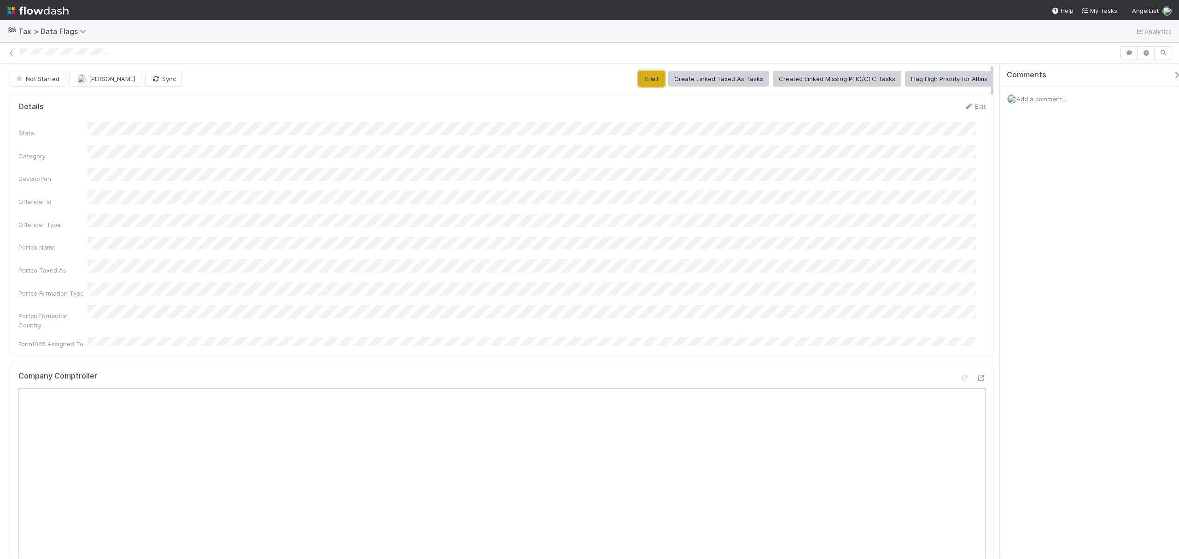
click at [654, 82] on button "Start" at bounding box center [651, 79] width 26 height 16
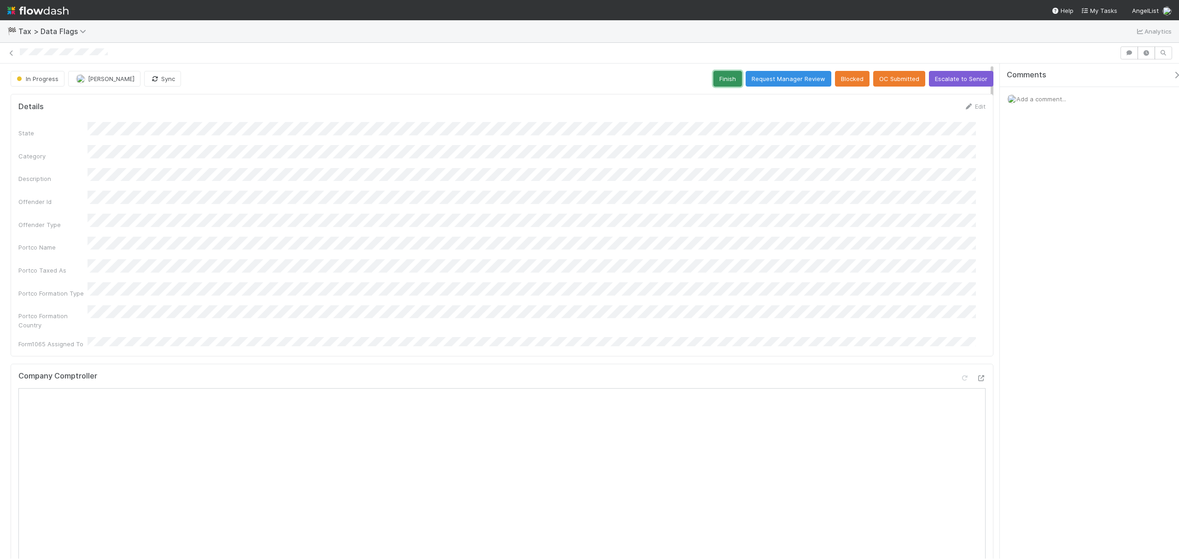
click at [713, 78] on button "Finish" at bounding box center [727, 79] width 29 height 16
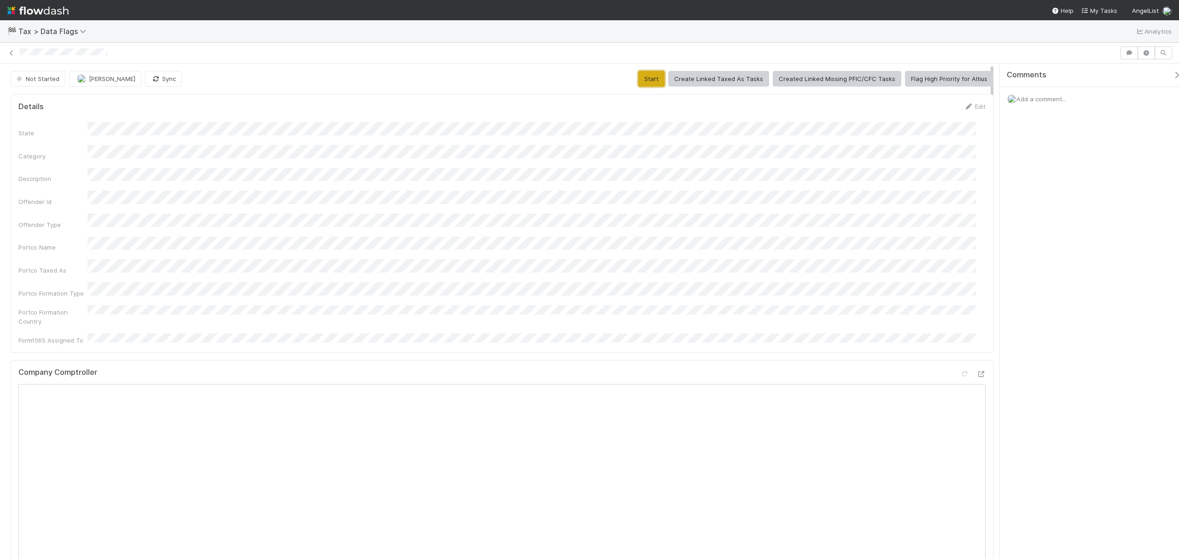
click at [656, 76] on button "Start" at bounding box center [651, 79] width 26 height 16
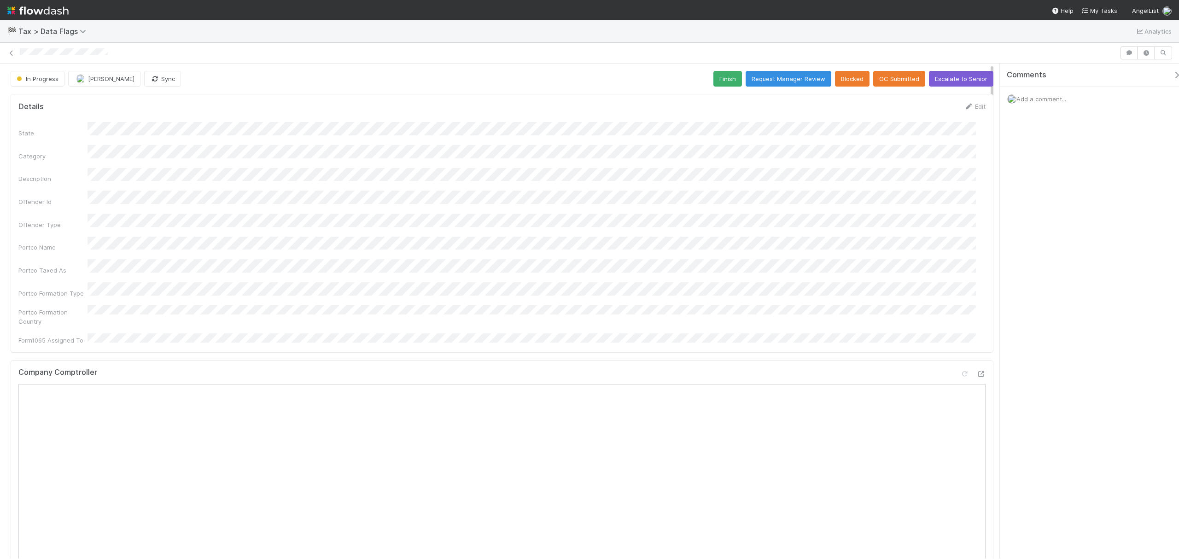
click at [1042, 99] on span "Add a comment..." at bounding box center [1041, 98] width 50 height 7
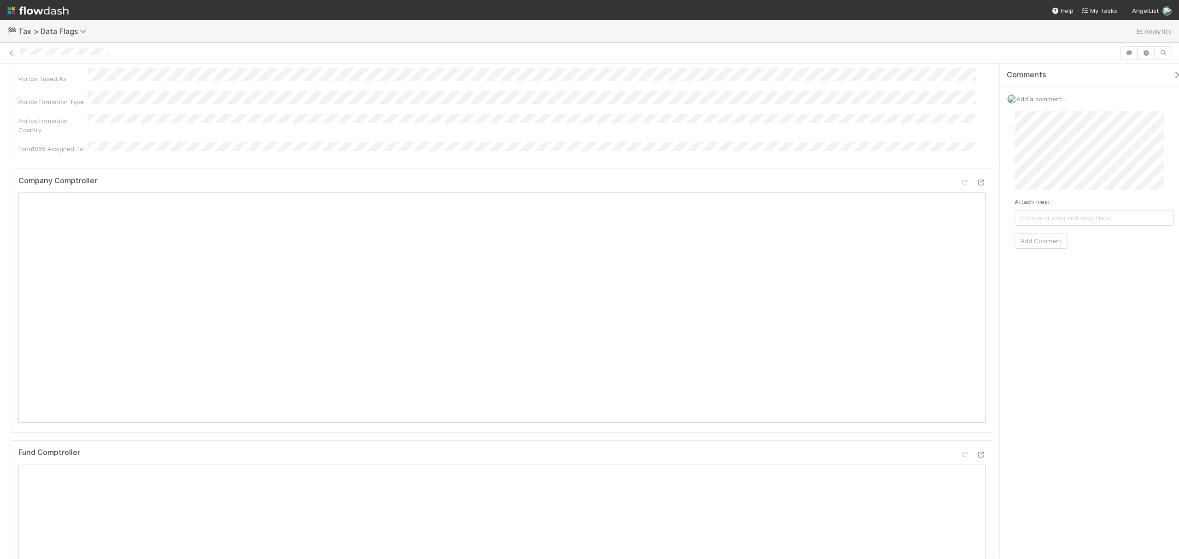
scroll to position [307, 0]
drag, startPoint x: 1044, startPoint y: 245, endPoint x: 998, endPoint y: 217, distance: 53.7
click at [1044, 245] on button "Add Comment" at bounding box center [1041, 241] width 53 height 16
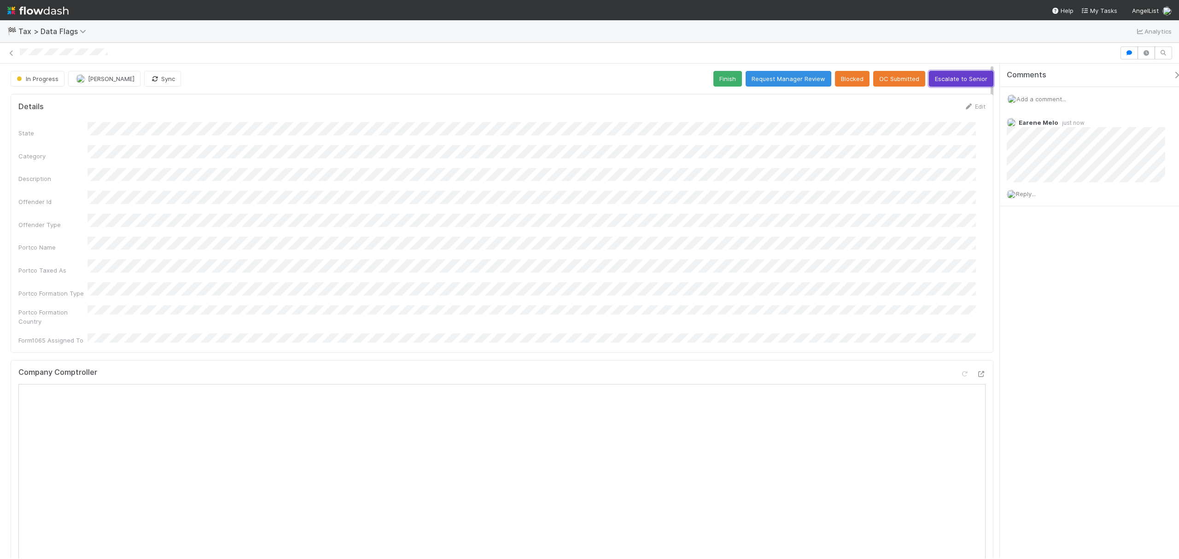
drag, startPoint x: 970, startPoint y: 73, endPoint x: 952, endPoint y: 74, distance: 17.1
click at [970, 73] on button "Escalate to Senior" at bounding box center [961, 79] width 64 height 16
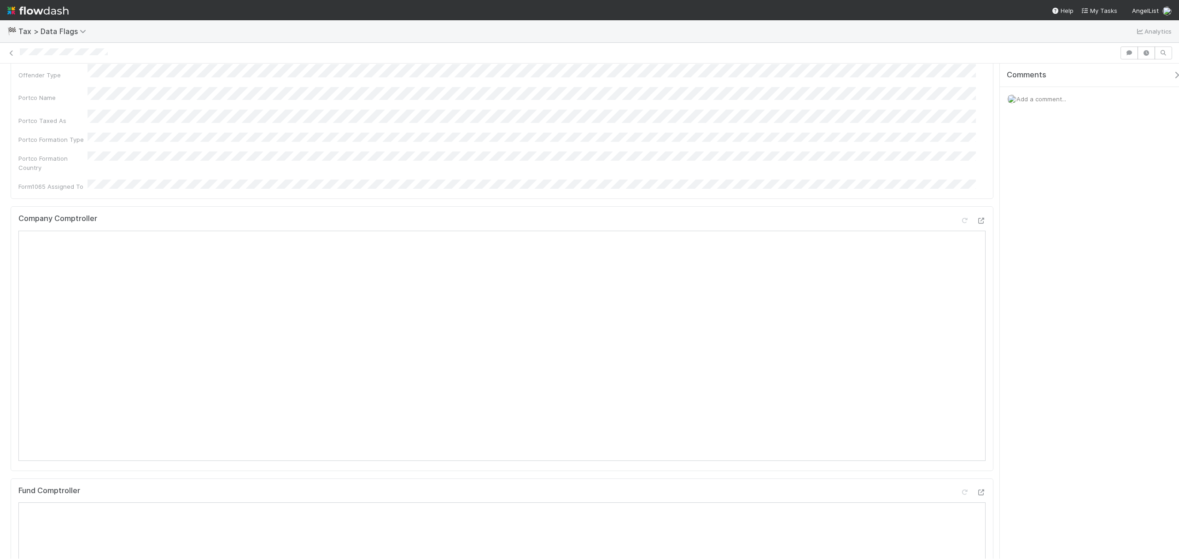
scroll to position [245, 0]
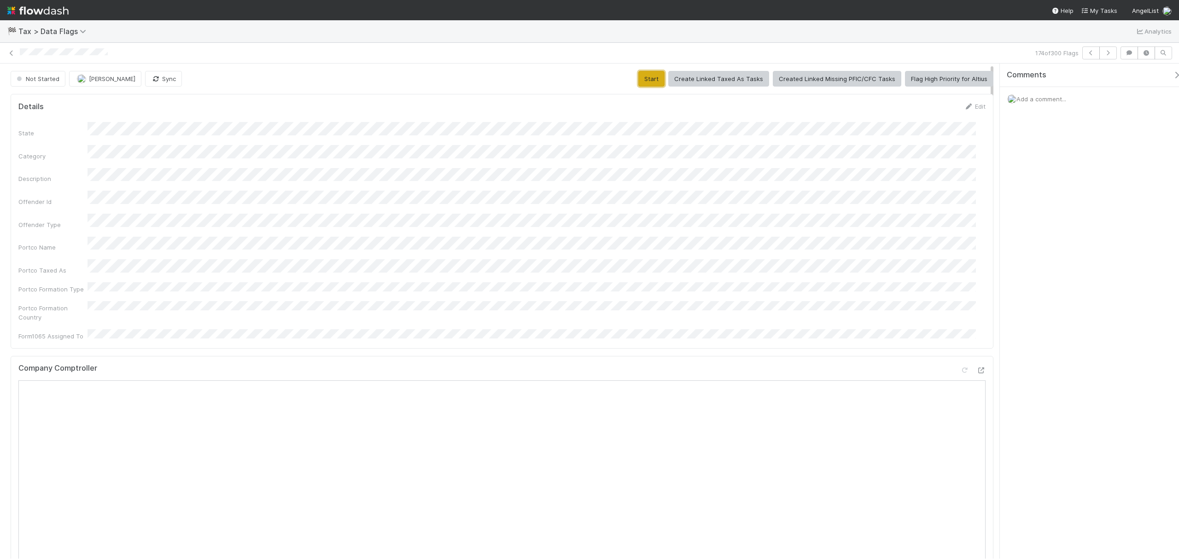
click at [650, 81] on button "Start" at bounding box center [651, 79] width 26 height 16
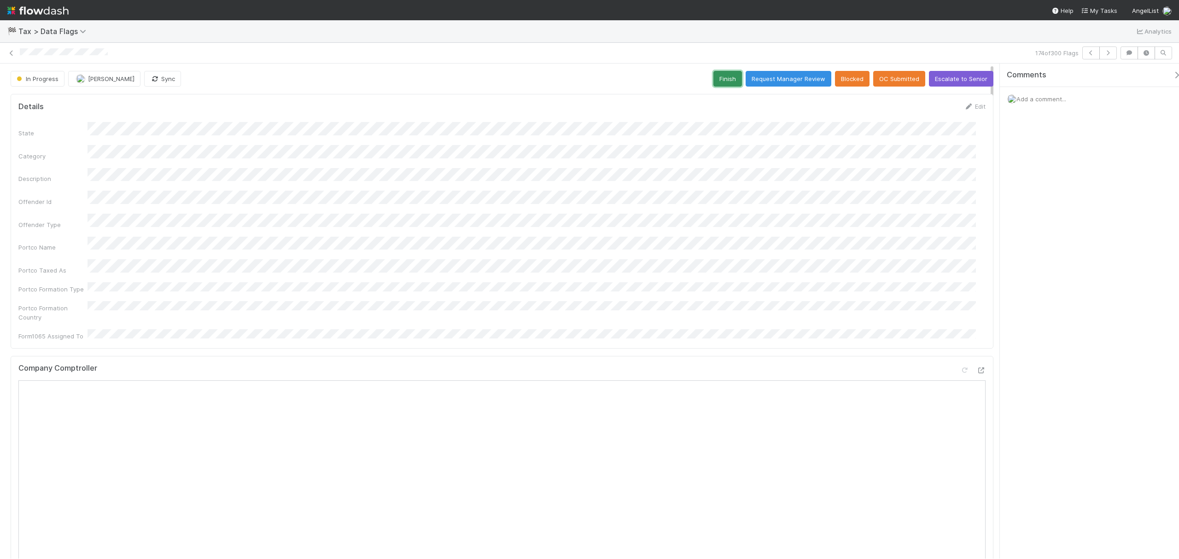
click at [713, 71] on button "Finish" at bounding box center [727, 79] width 29 height 16
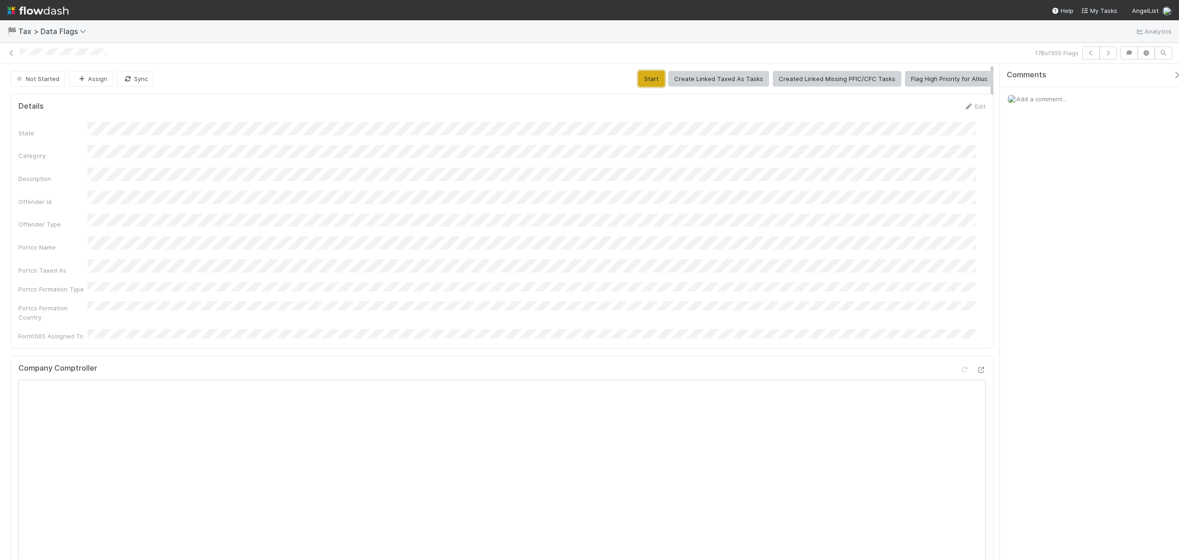
click at [658, 79] on button "Start" at bounding box center [651, 79] width 26 height 16
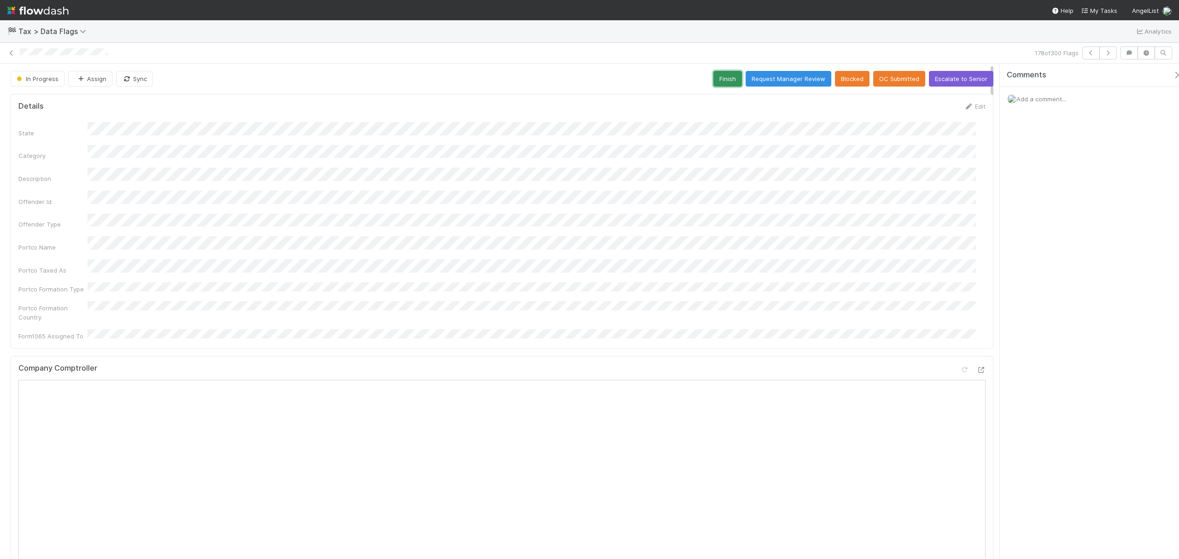
click at [718, 83] on button "Finish" at bounding box center [727, 79] width 29 height 16
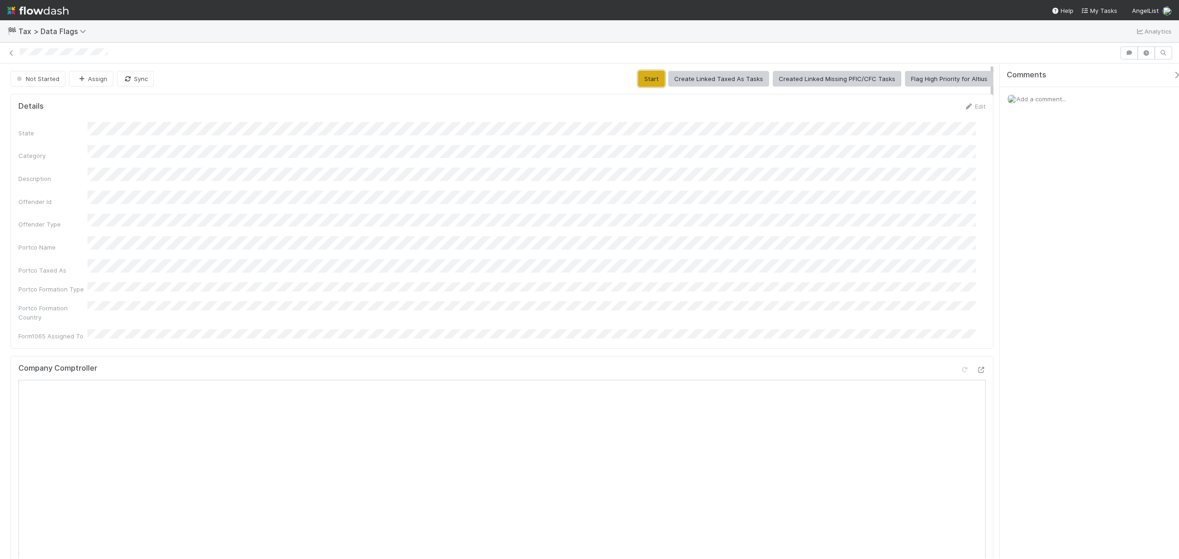
click at [643, 75] on button "Start" at bounding box center [651, 79] width 26 height 16
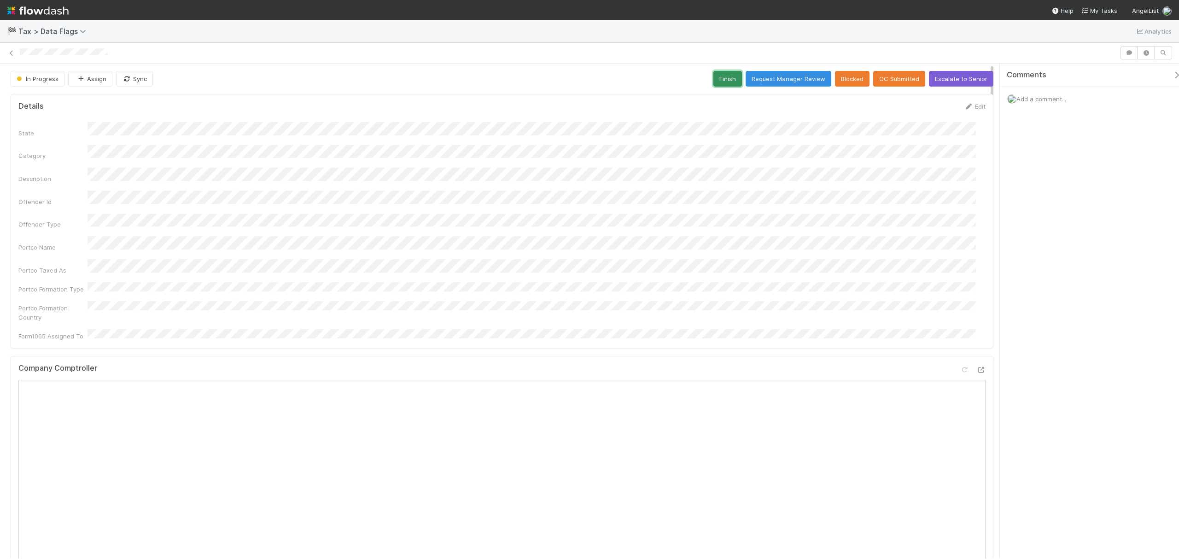
drag, startPoint x: 719, startPoint y: 78, endPoint x: 707, endPoint y: 91, distance: 18.2
click at [719, 78] on button "Finish" at bounding box center [727, 79] width 29 height 16
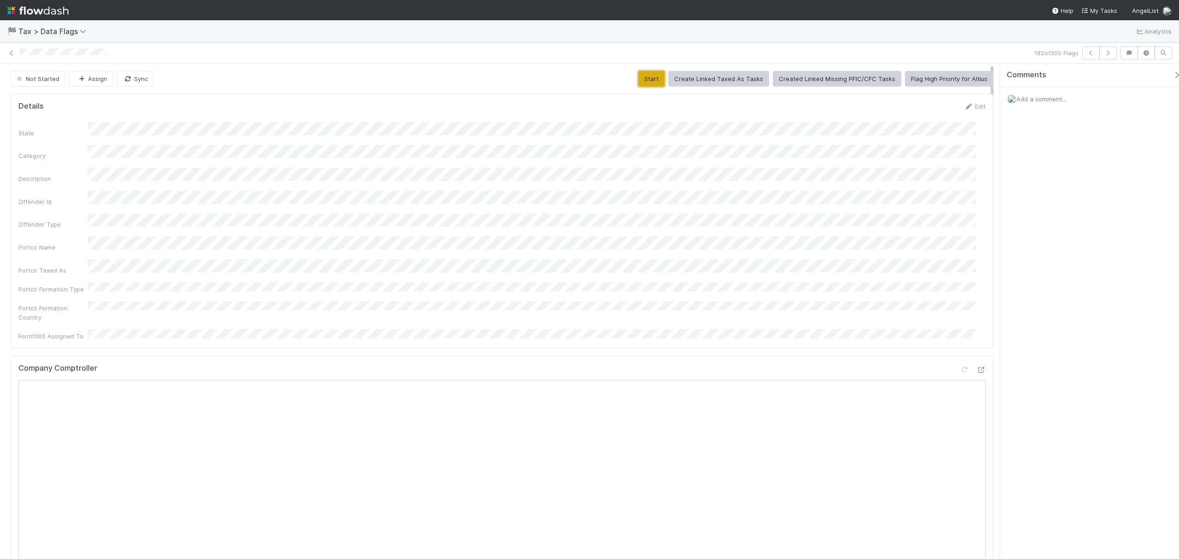
click at [655, 80] on button "Start" at bounding box center [651, 79] width 26 height 16
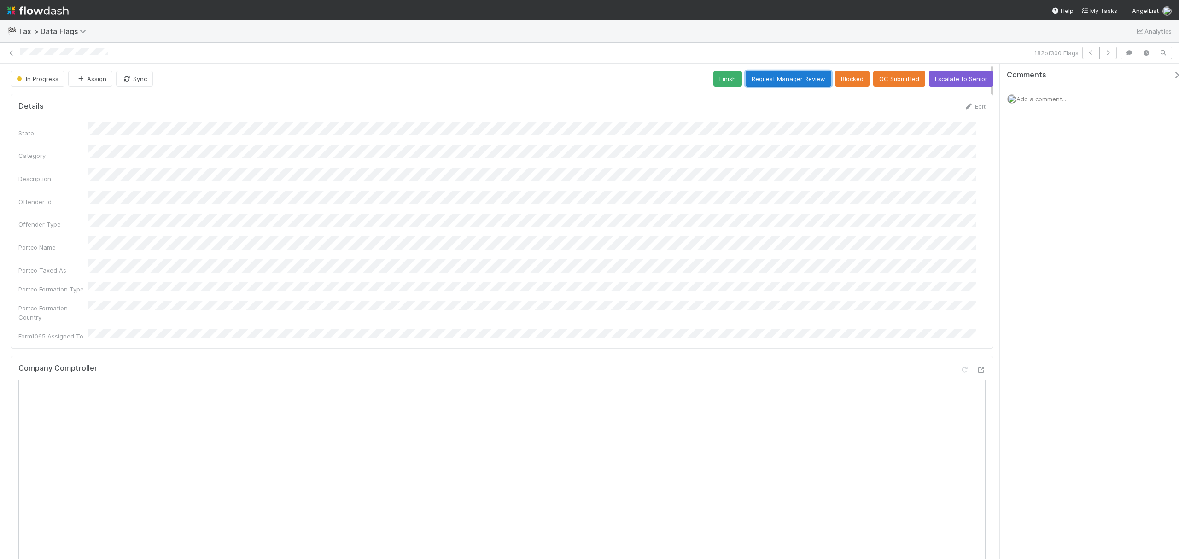
click at [746, 83] on button "Request Manager Review" at bounding box center [789, 79] width 86 height 16
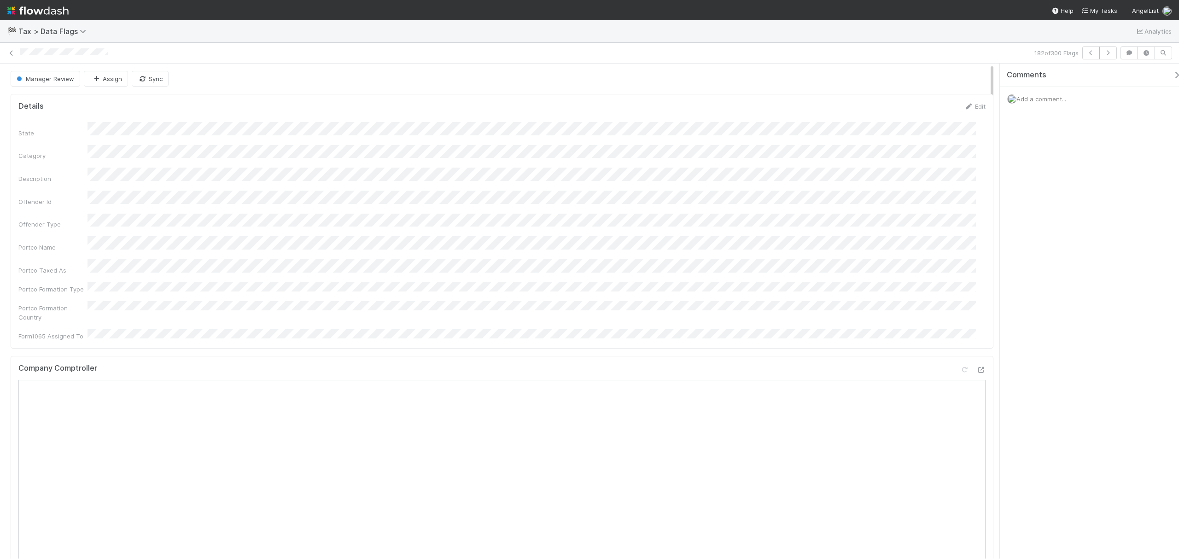
click at [22, 72] on div "Manager Review" at bounding box center [47, 79] width 73 height 16
click at [24, 79] on div "Manager Review" at bounding box center [47, 79] width 73 height 16
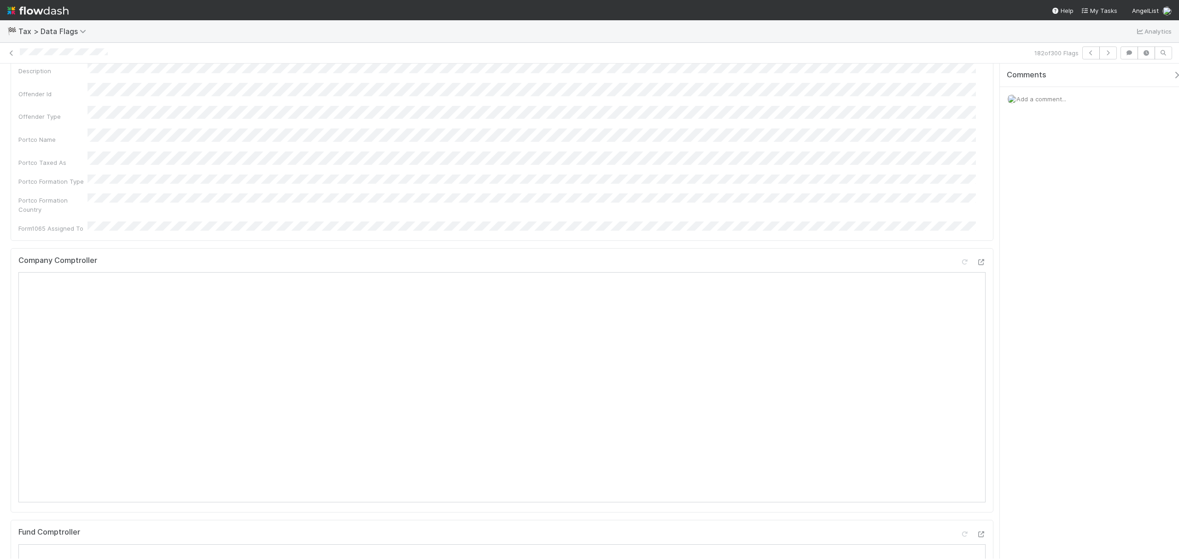
scroll to position [0, 0]
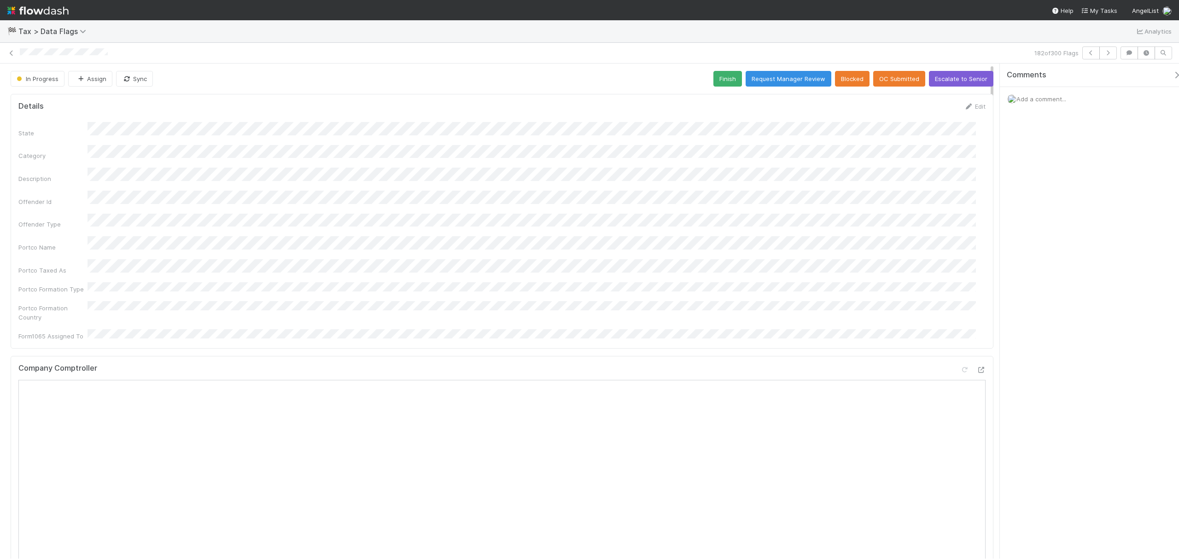
drag, startPoint x: 722, startPoint y: 79, endPoint x: 722, endPoint y: 87, distance: 7.4
click at [723, 79] on button "Finish" at bounding box center [727, 79] width 29 height 16
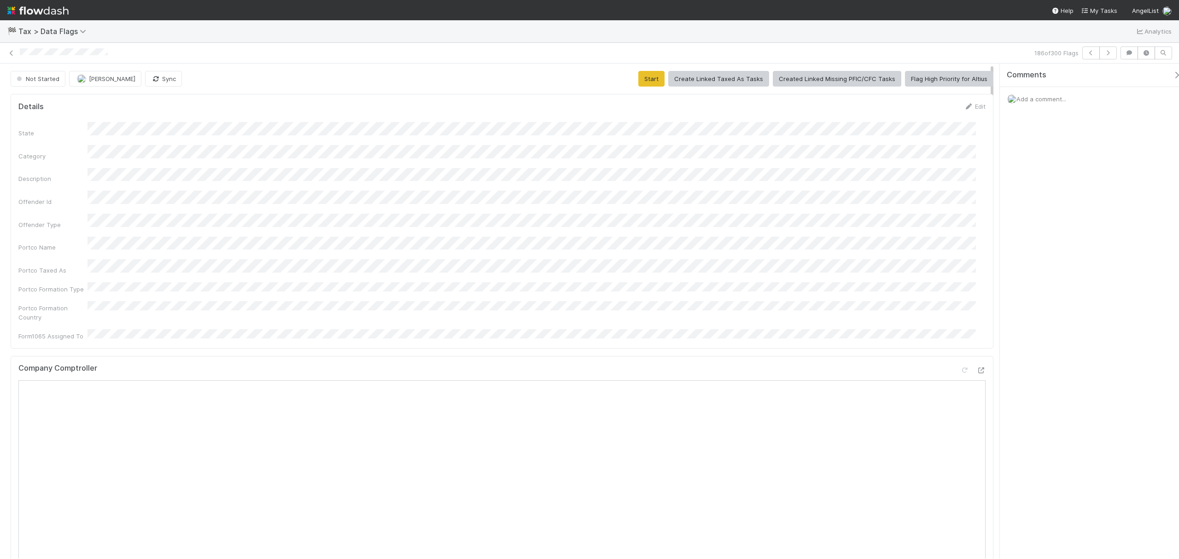
click at [645, 77] on button "Start" at bounding box center [651, 79] width 26 height 16
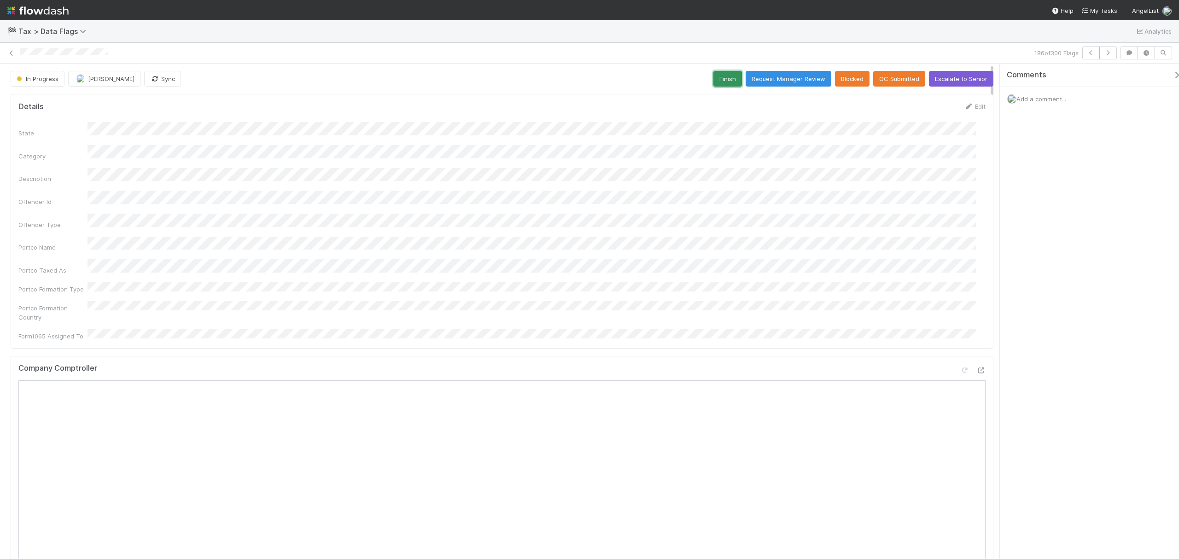
click at [718, 72] on button "Finish" at bounding box center [727, 79] width 29 height 16
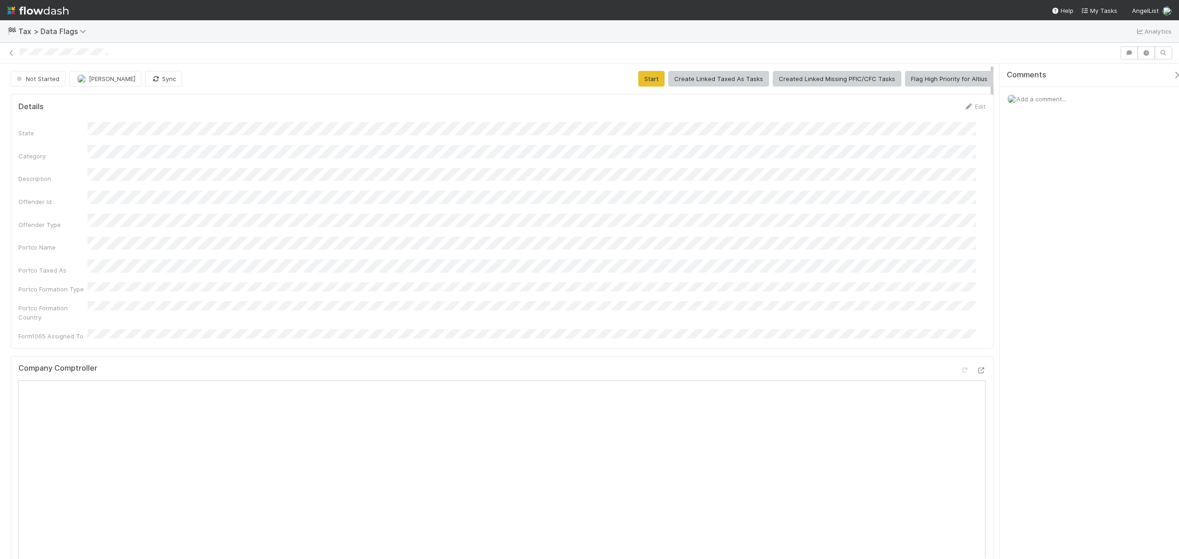
click at [650, 82] on button "Start" at bounding box center [651, 79] width 26 height 16
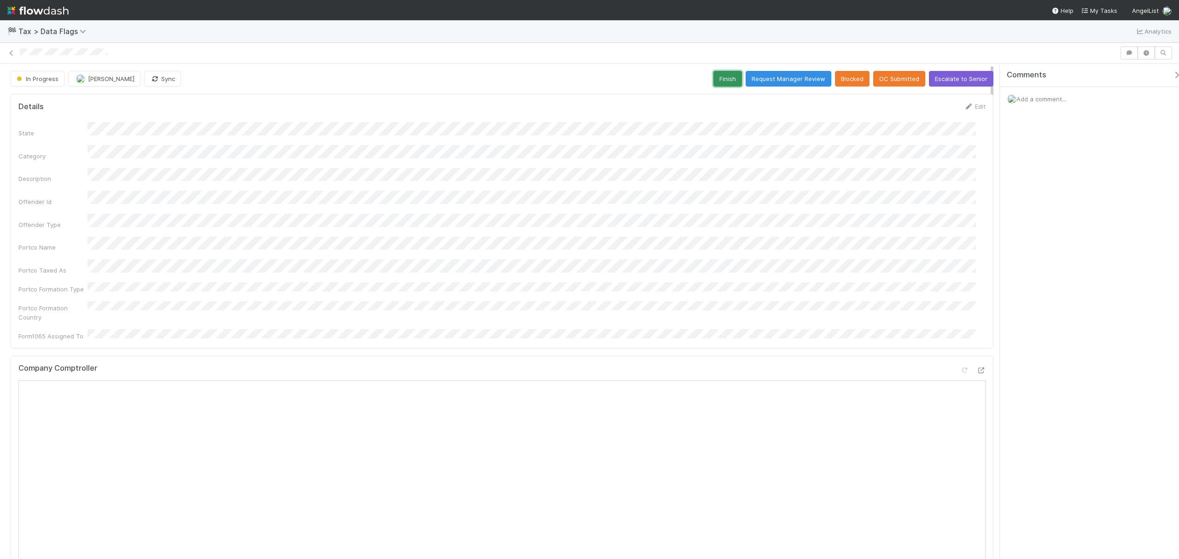
click at [719, 79] on button "Finish" at bounding box center [727, 79] width 29 height 16
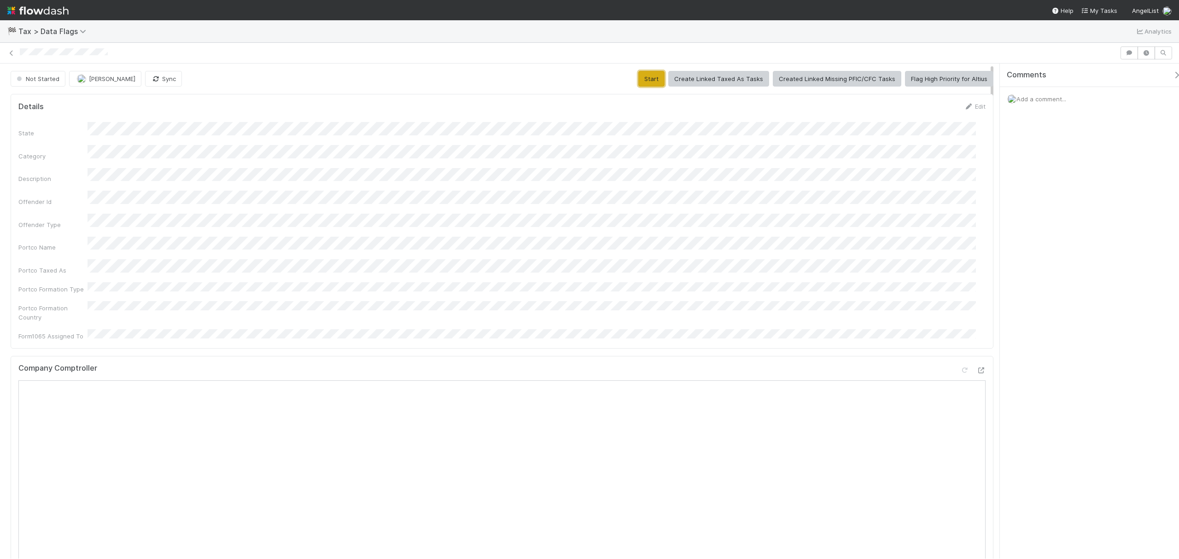
click at [638, 76] on button "Start" at bounding box center [651, 79] width 26 height 16
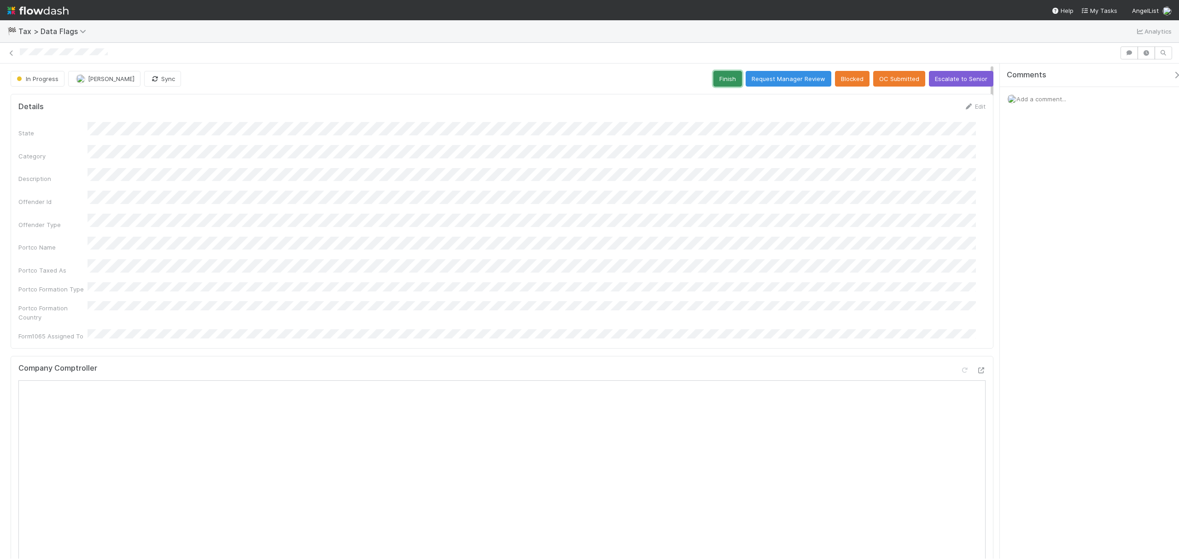
click at [728, 82] on button "Finish" at bounding box center [727, 79] width 29 height 16
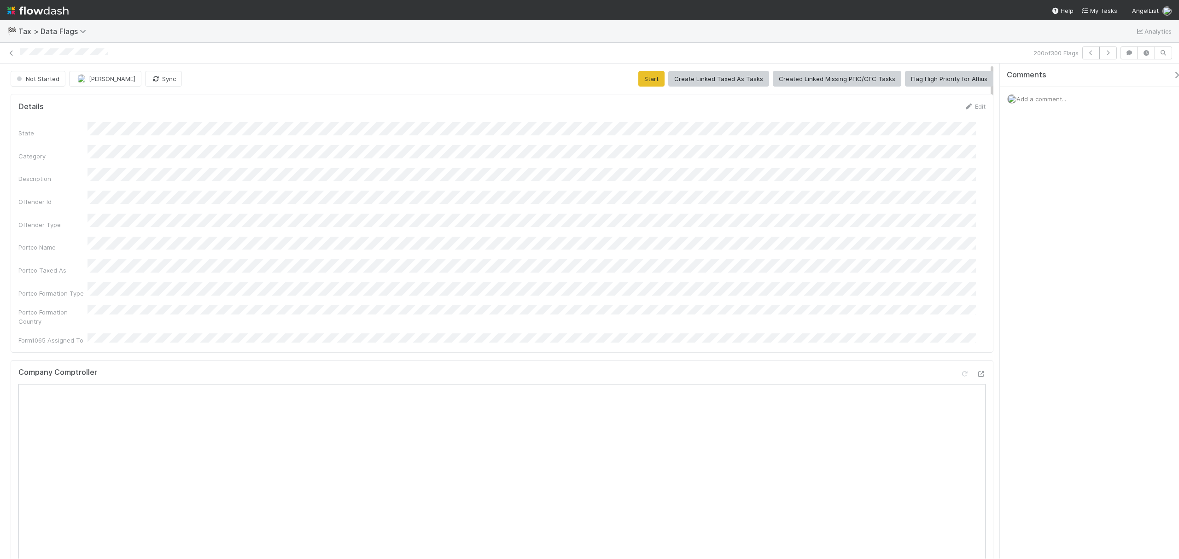
click at [623, 82] on div "Not Started [PERSON_NAME] Sync Start Create Linked Taxed As Tasks Created Linke…" at bounding box center [502, 79] width 983 height 16
click at [629, 78] on div "Not Started [PERSON_NAME] Sync Start Create Linked Taxed As Tasks Created Linke…" at bounding box center [502, 79] width 983 height 16
click at [631, 78] on div "Not Started [PERSON_NAME] Sync Start Create Linked Taxed As Tasks Created Linke…" at bounding box center [502, 79] width 983 height 16
click at [645, 81] on button "Start" at bounding box center [651, 79] width 26 height 16
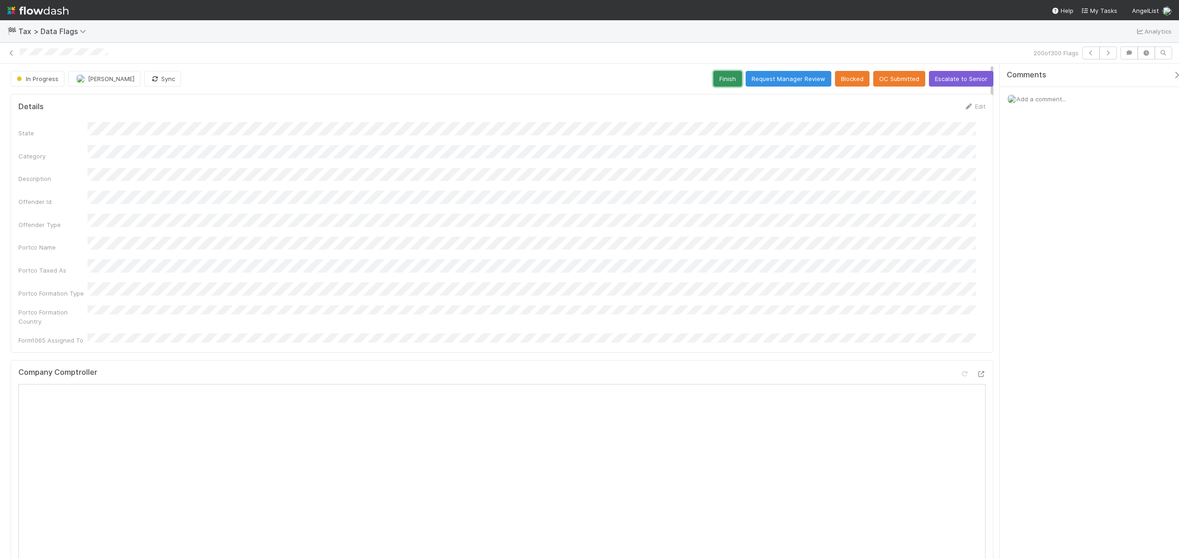
click at [717, 80] on button "Finish" at bounding box center [727, 79] width 29 height 16
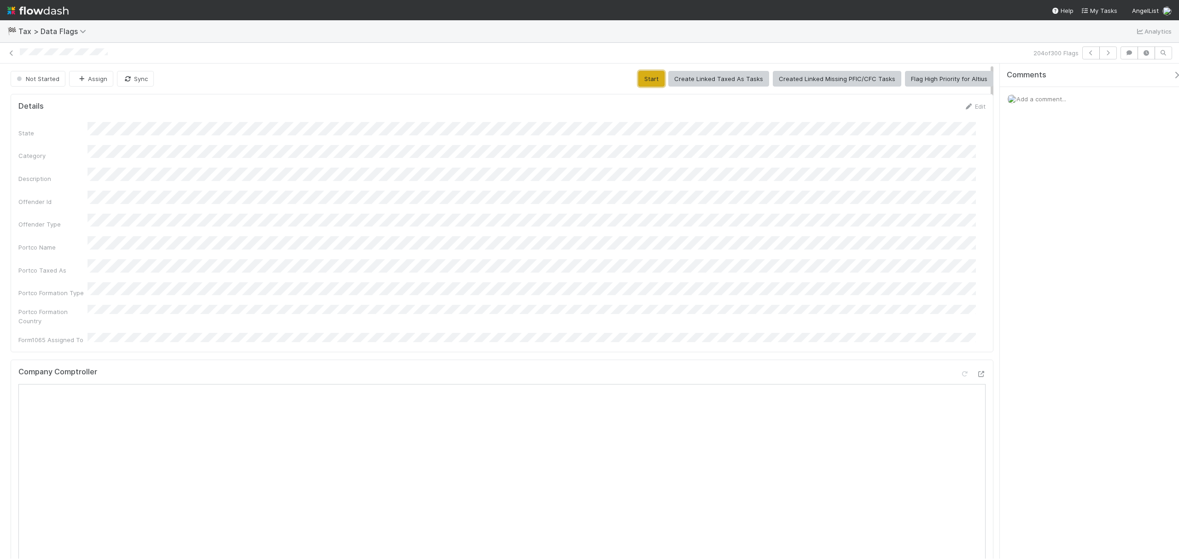
click at [660, 76] on button "Start" at bounding box center [651, 79] width 26 height 16
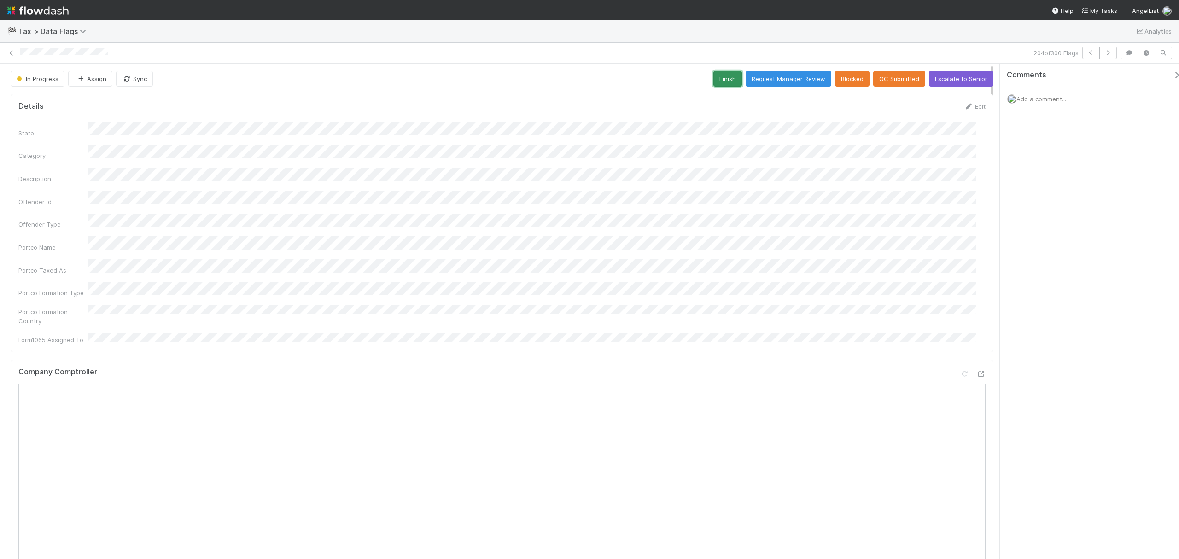
click at [727, 72] on button "Finish" at bounding box center [727, 79] width 29 height 16
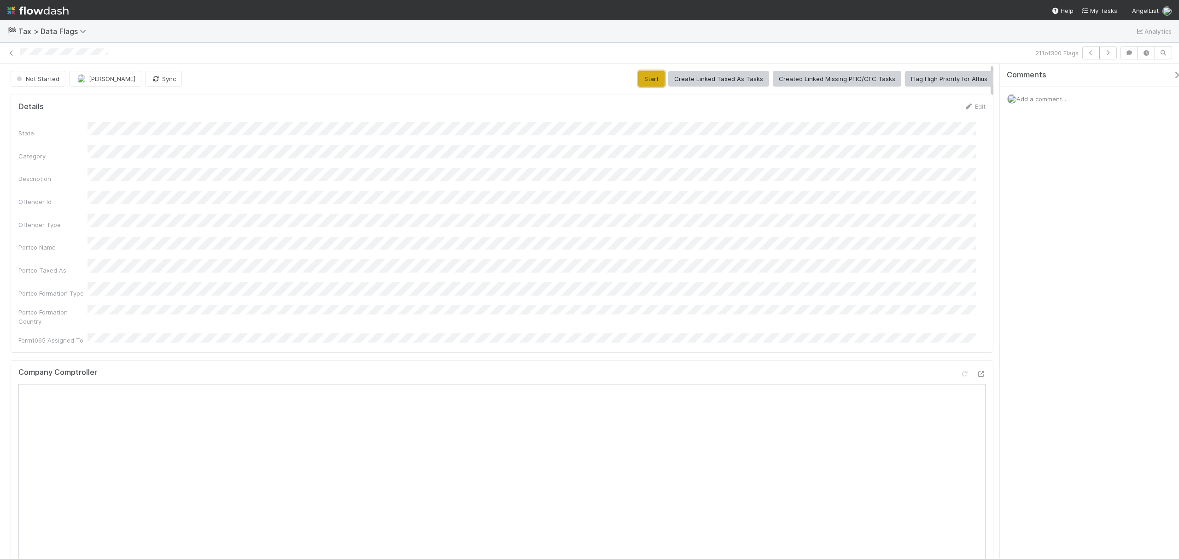
click at [644, 82] on button "Start" at bounding box center [651, 79] width 26 height 16
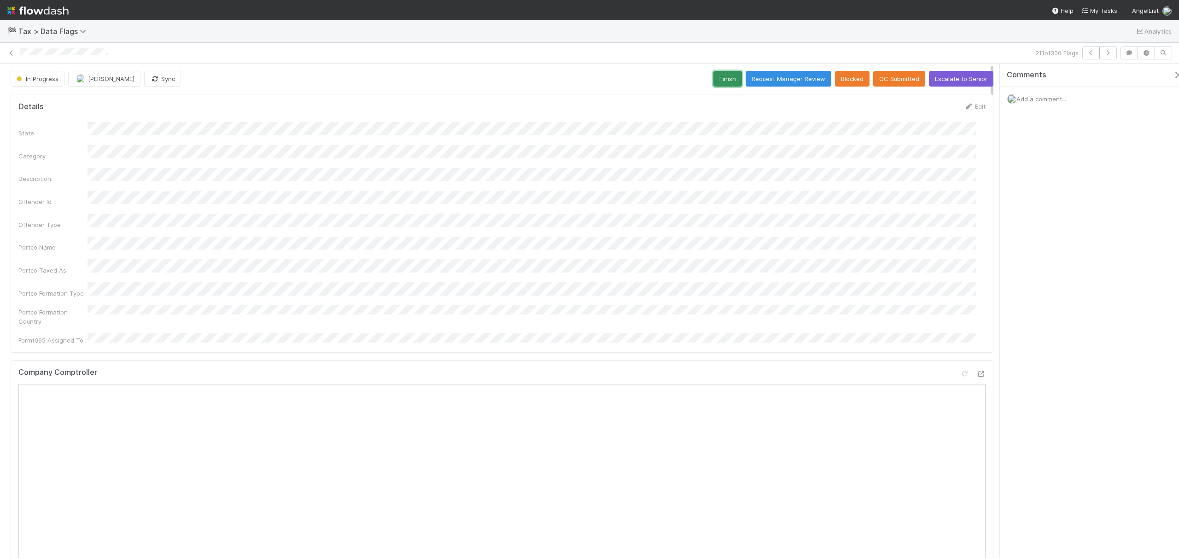
click at [727, 81] on button "Finish" at bounding box center [727, 79] width 29 height 16
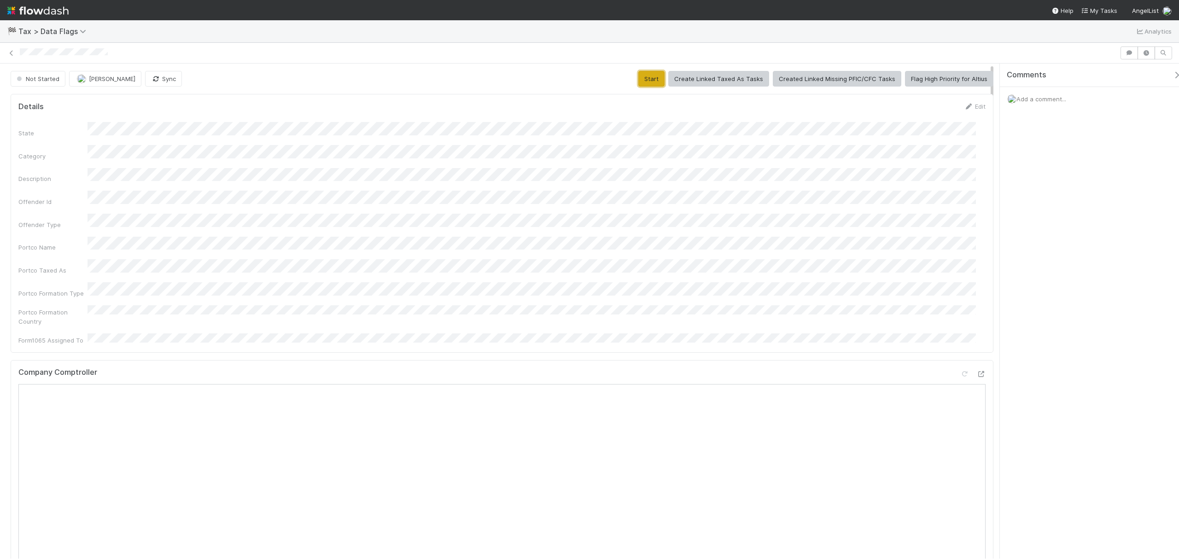
click at [653, 79] on button "Start" at bounding box center [651, 79] width 26 height 16
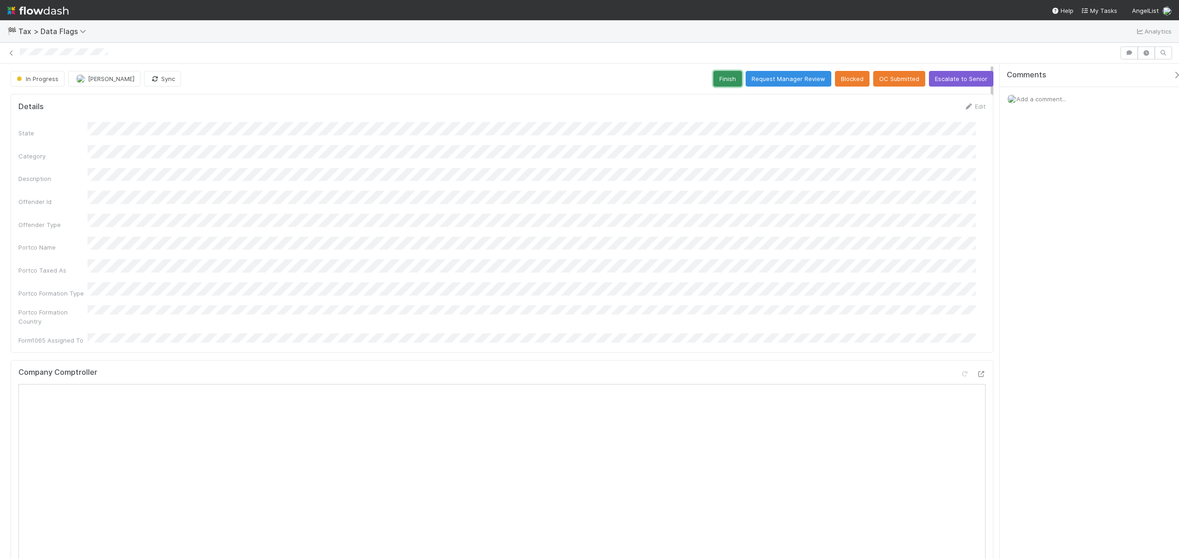
click at [724, 80] on button "Finish" at bounding box center [727, 79] width 29 height 16
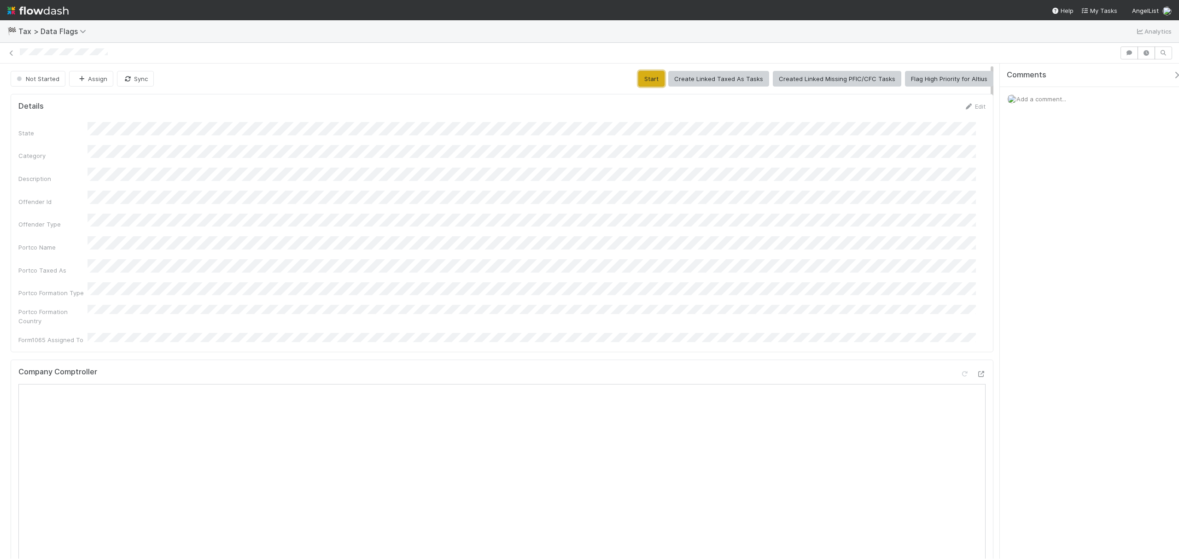
click at [654, 84] on button "Start" at bounding box center [651, 79] width 26 height 16
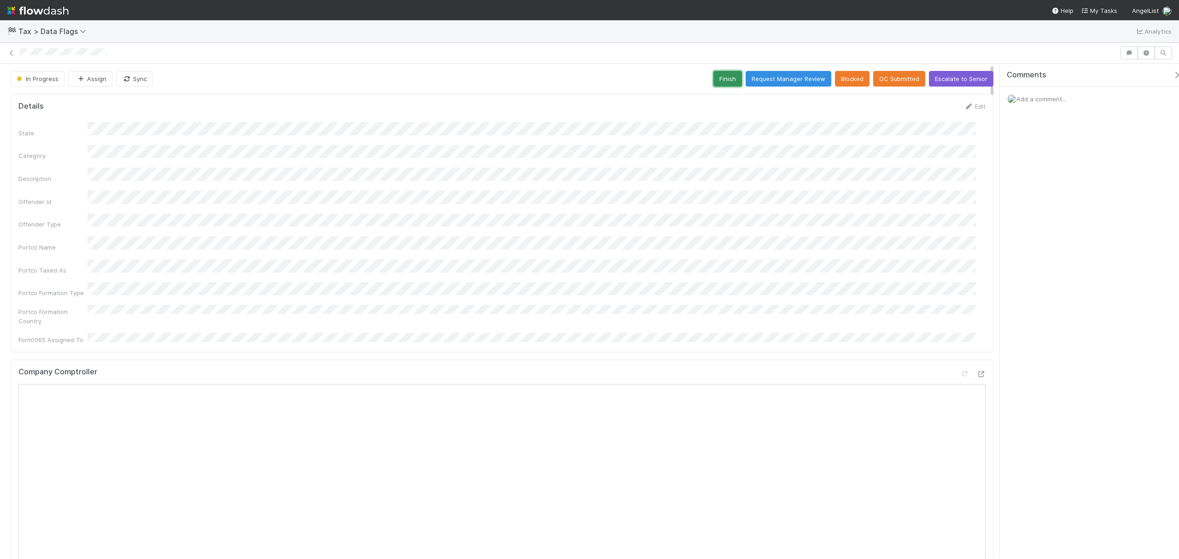
click at [713, 80] on button "Finish" at bounding box center [727, 79] width 29 height 16
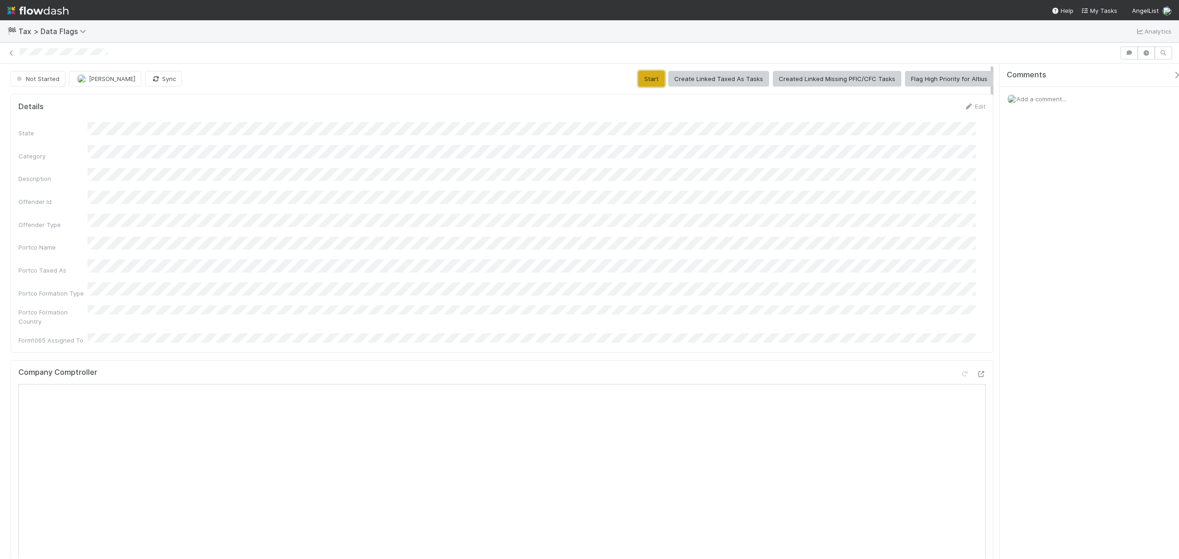
click at [638, 79] on button "Start" at bounding box center [651, 79] width 26 height 16
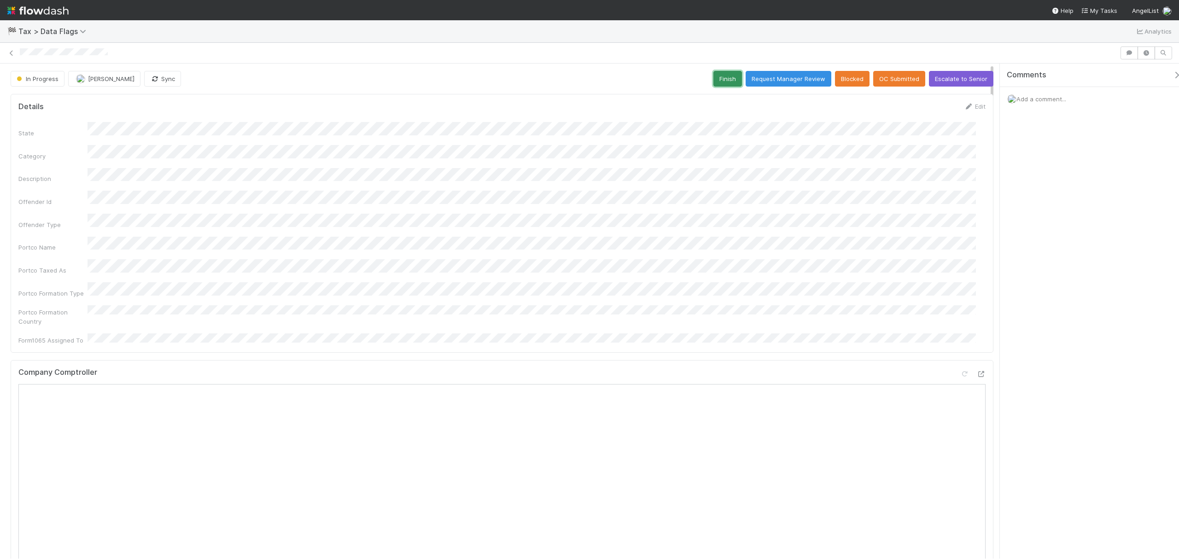
click at [728, 82] on button "Finish" at bounding box center [727, 79] width 29 height 16
